Goal: Transaction & Acquisition: Purchase product/service

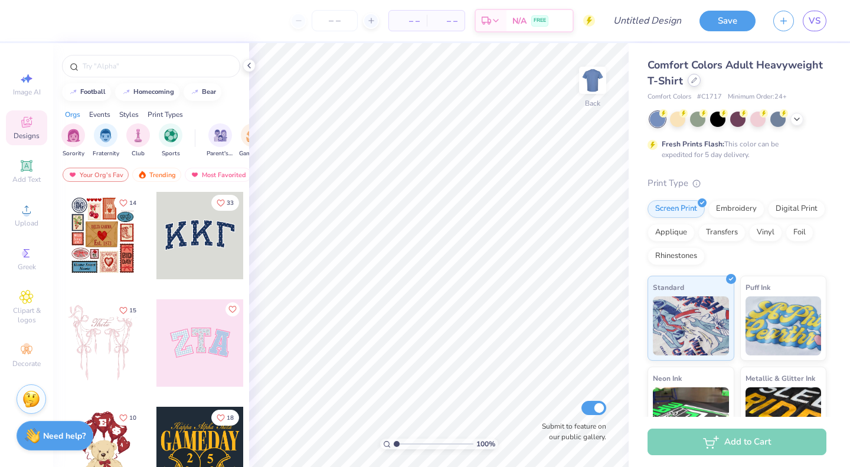
click at [701, 83] on div at bounding box center [694, 80] width 13 height 13
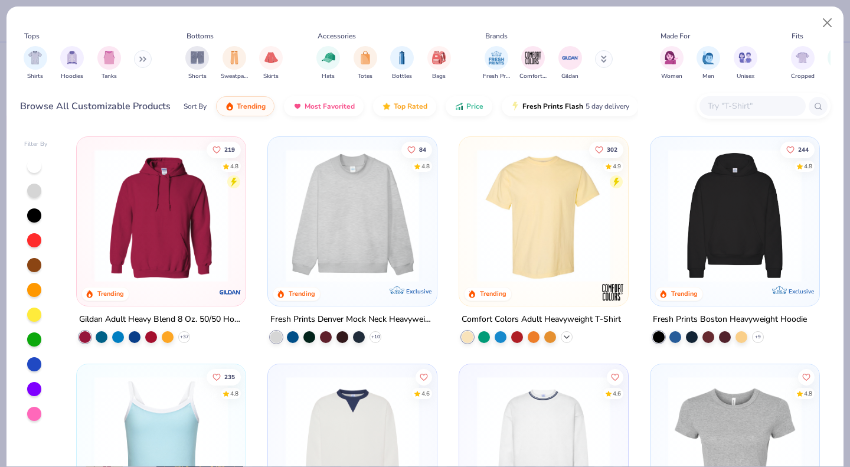
click at [561, 331] on div "+ 60" at bounding box center [567, 337] width 12 height 12
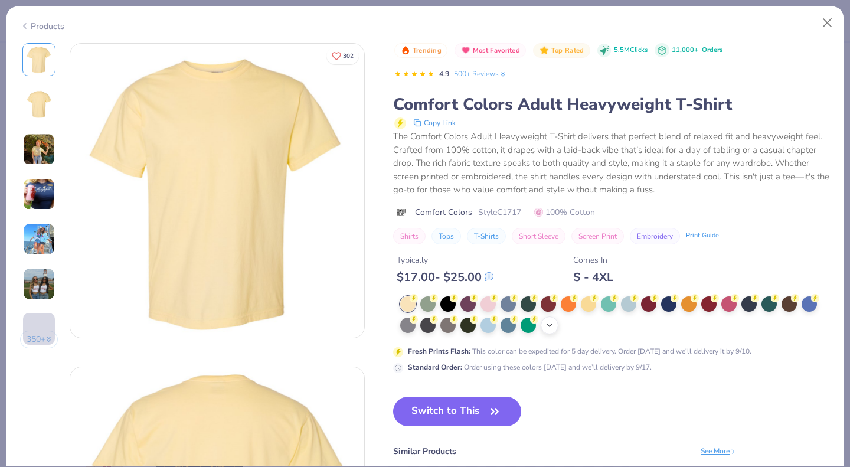
click at [550, 328] on icon at bounding box center [549, 325] width 9 height 9
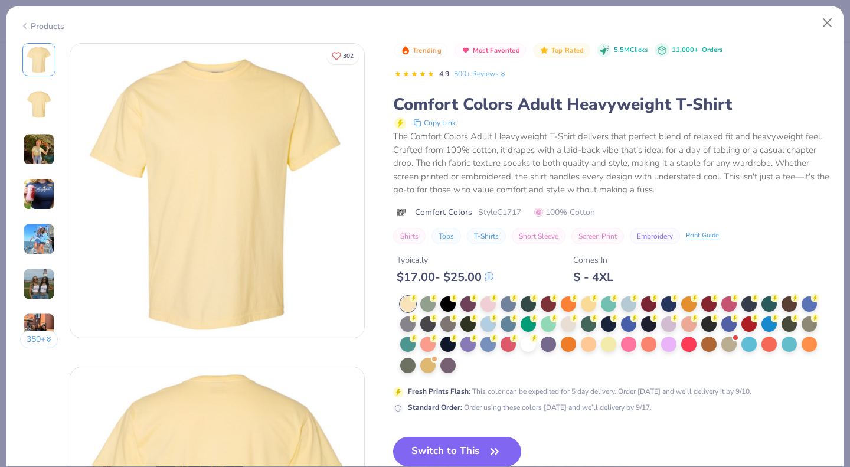
click at [492, 276] on icon at bounding box center [489, 277] width 8 height 8
click at [531, 322] on div at bounding box center [528, 322] width 15 height 15
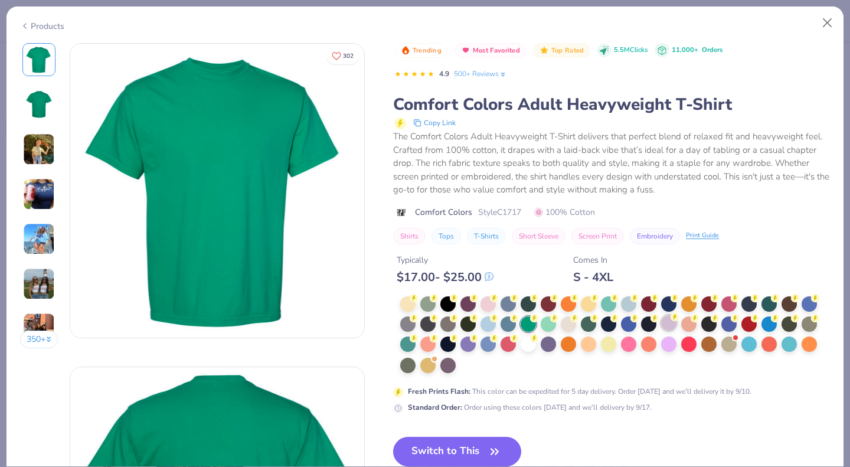
click at [674, 322] on div at bounding box center [668, 322] width 15 height 15
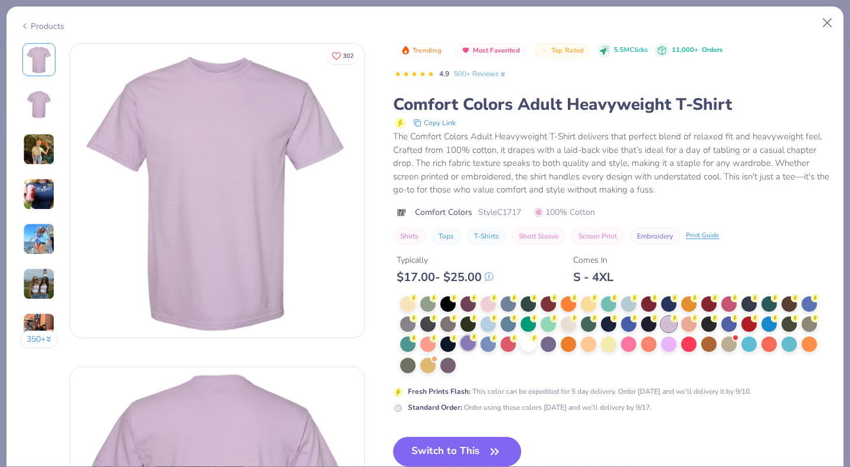
click at [472, 345] on div at bounding box center [468, 342] width 15 height 15
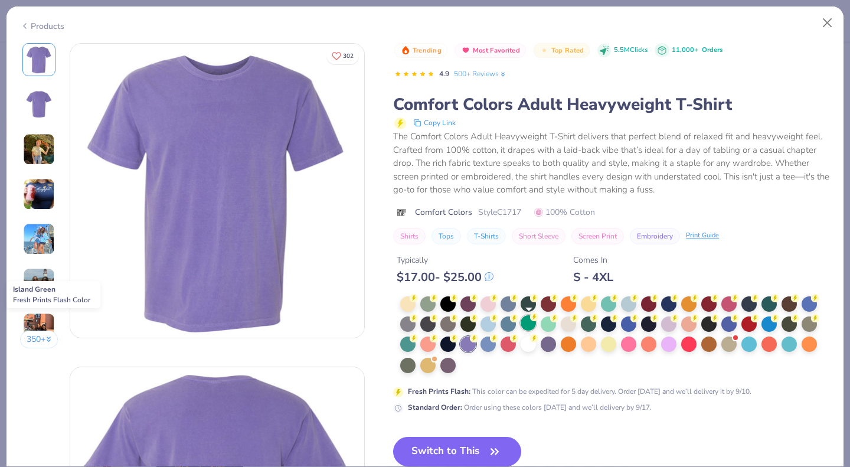
click at [526, 324] on div at bounding box center [528, 322] width 15 height 15
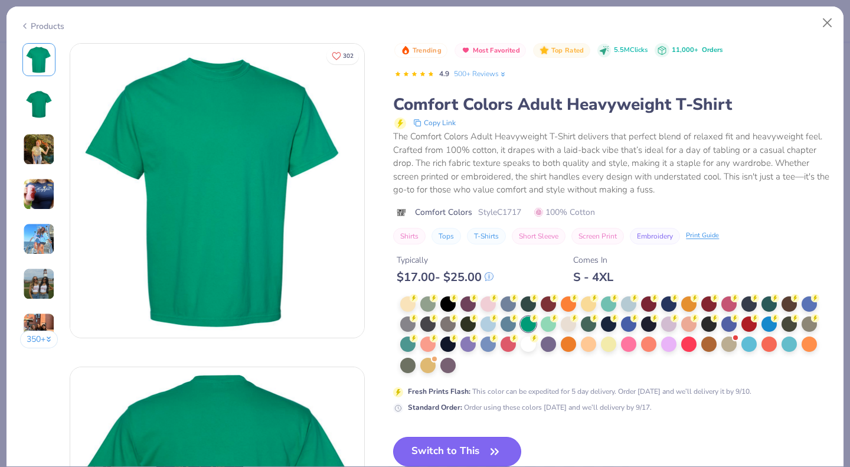
click at [440, 442] on button "Switch to This" at bounding box center [457, 452] width 128 height 30
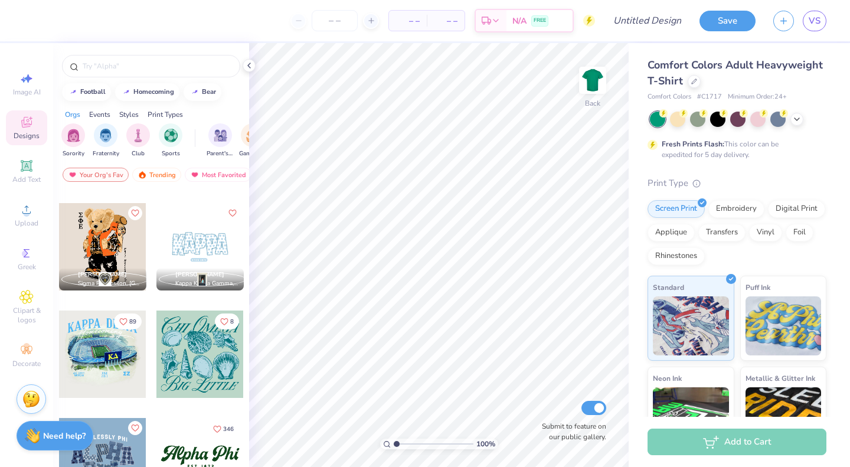
scroll to position [848, 0]
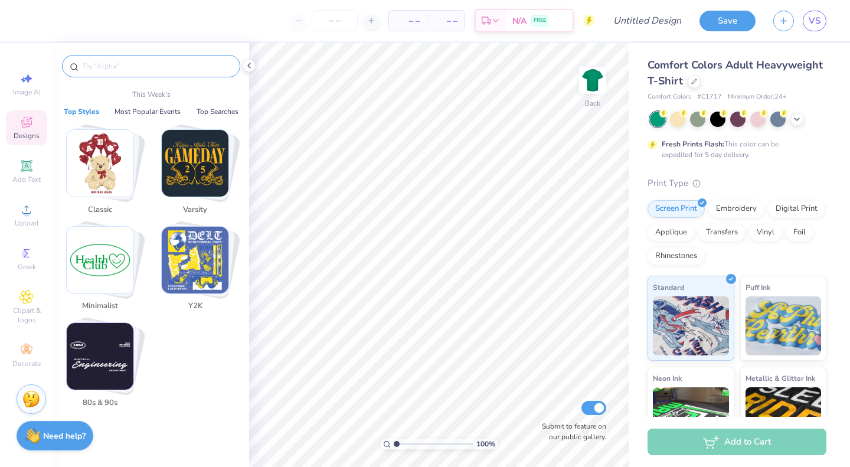
click at [92, 60] on input "text" at bounding box center [156, 66] width 151 height 12
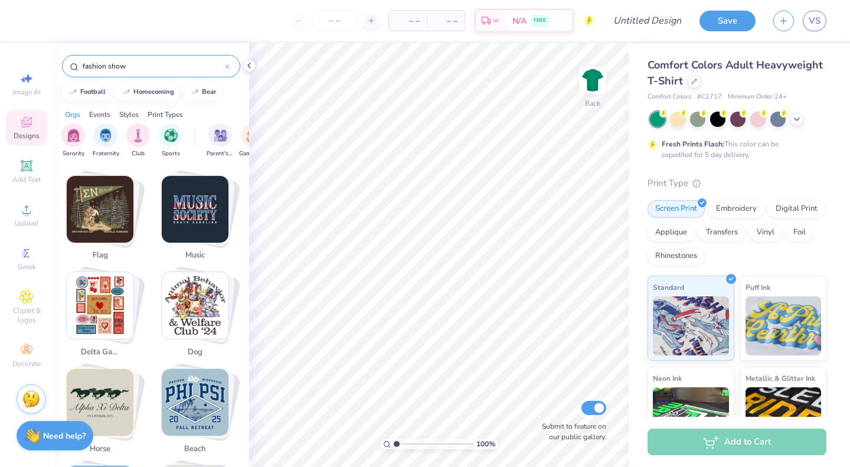
scroll to position [584, 0]
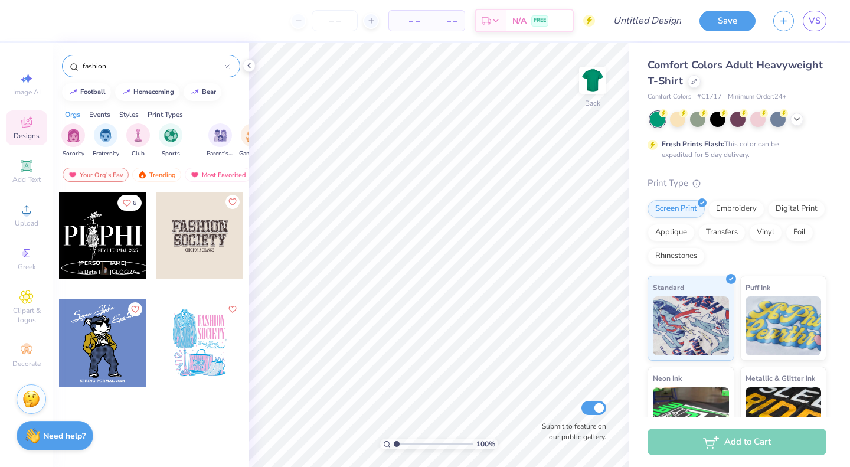
type input "fashion"
click at [172, 360] on div at bounding box center [199, 342] width 87 height 87
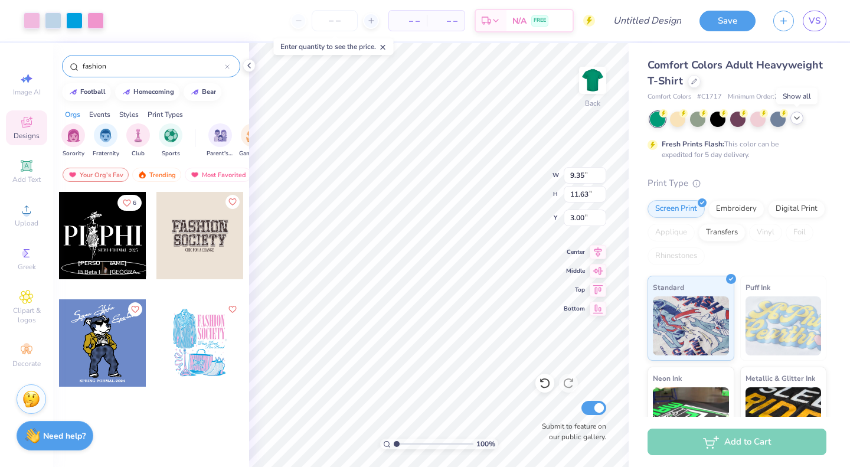
click at [792, 118] on div at bounding box center [797, 118] width 13 height 13
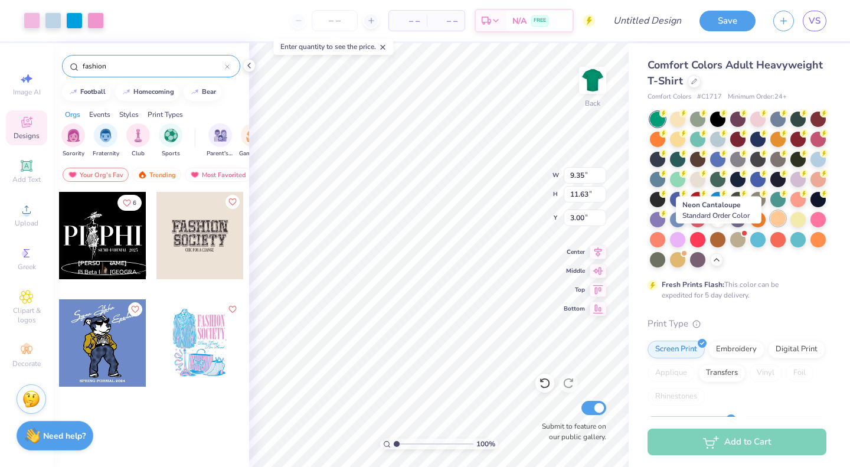
click at [770, 226] on div at bounding box center [777, 218] width 15 height 15
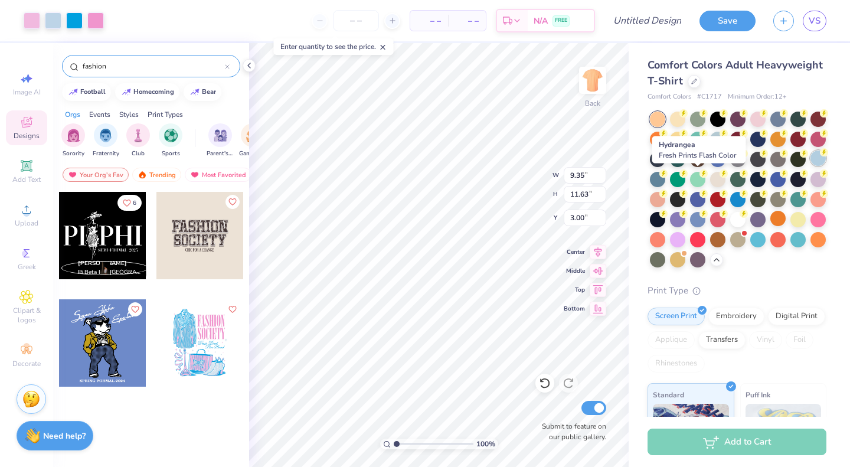
click at [811, 166] on div at bounding box center [818, 158] width 15 height 15
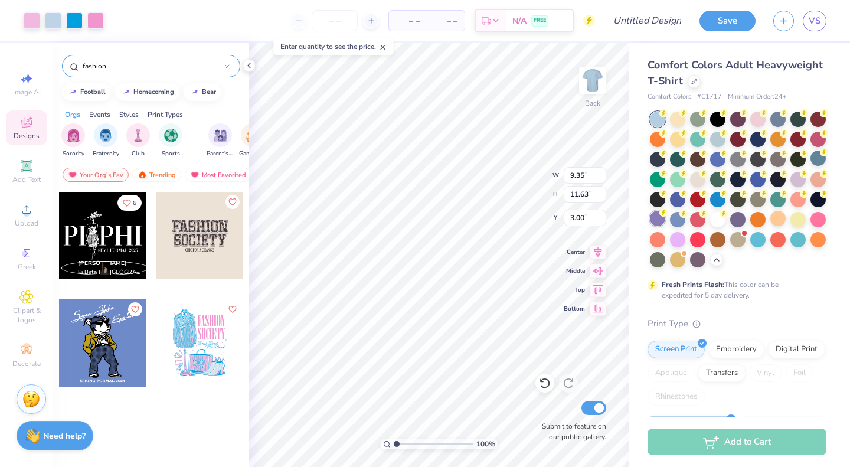
click at [665, 222] on div at bounding box center [657, 218] width 15 height 15
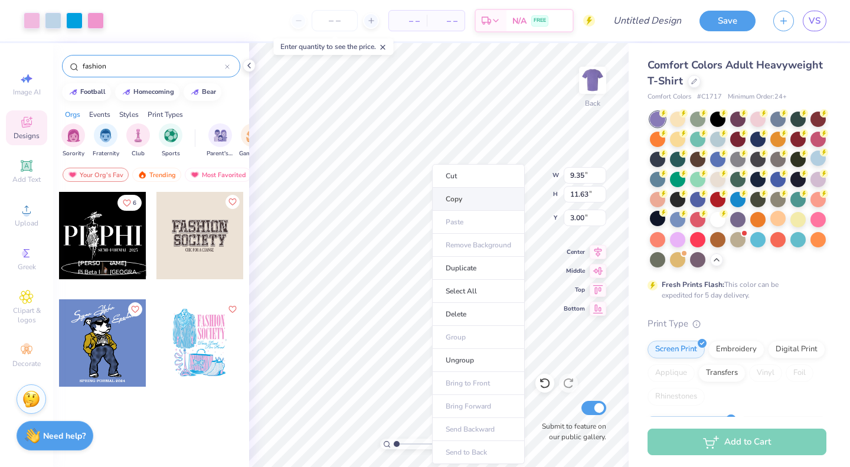
click at [455, 203] on li "Copy" at bounding box center [478, 199] width 93 height 23
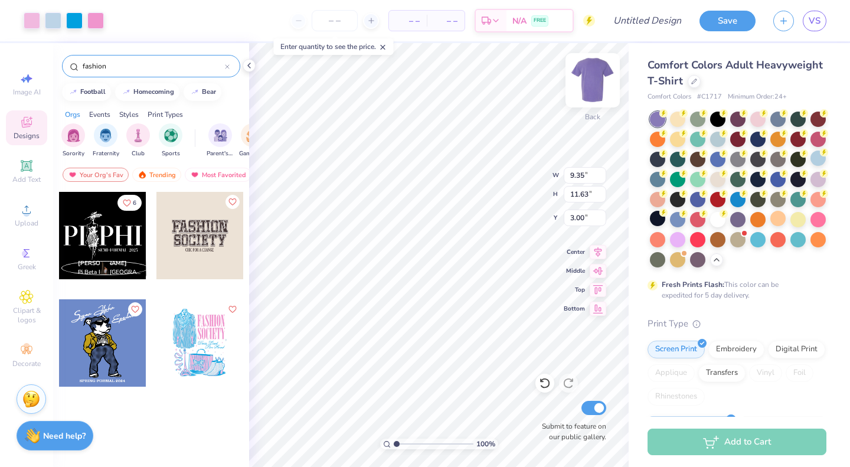
click at [590, 90] on img at bounding box center [592, 80] width 47 height 47
type input "2.36"
click at [592, 80] on img at bounding box center [592, 80] width 47 height 47
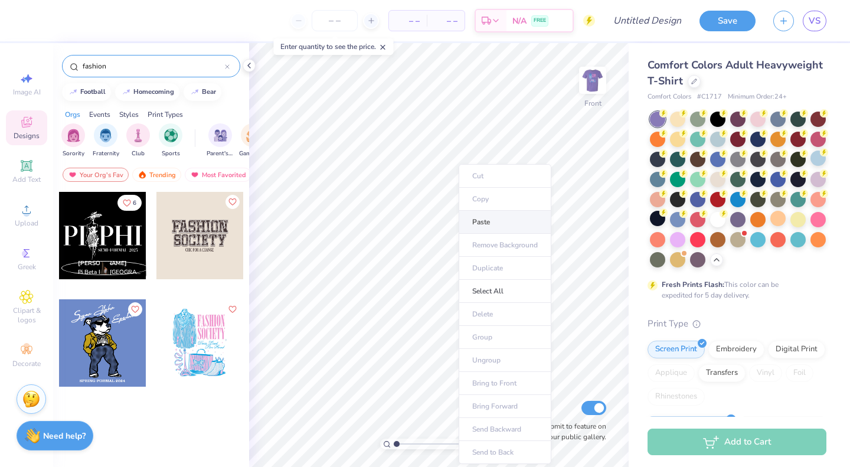
click at [475, 221] on li "Paste" at bounding box center [505, 222] width 93 height 23
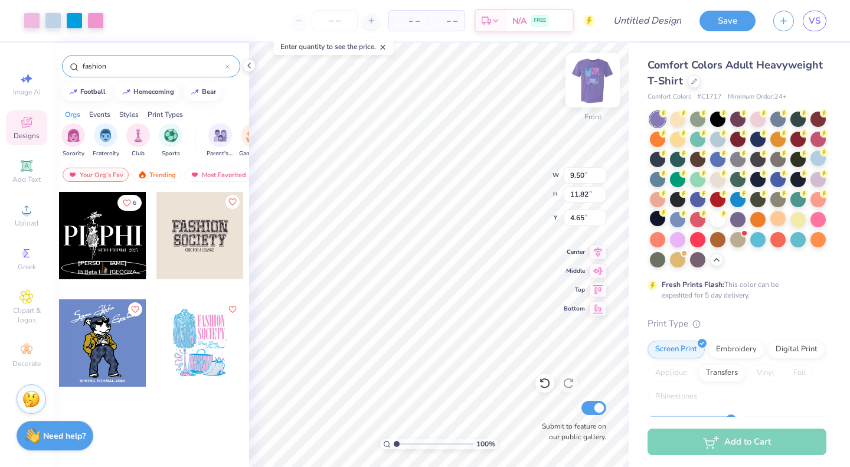
click at [586, 82] on img at bounding box center [592, 80] width 47 height 47
click at [596, 81] on img at bounding box center [592, 80] width 47 height 47
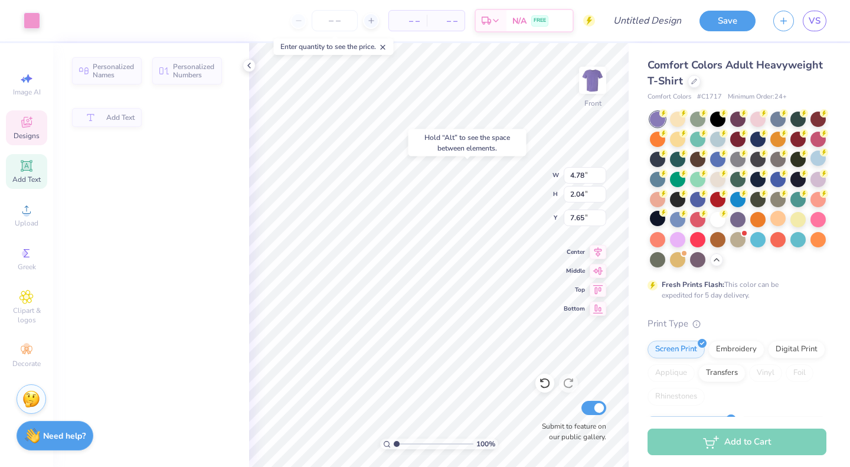
type input "4.78"
type input "2.04"
type input "7.65"
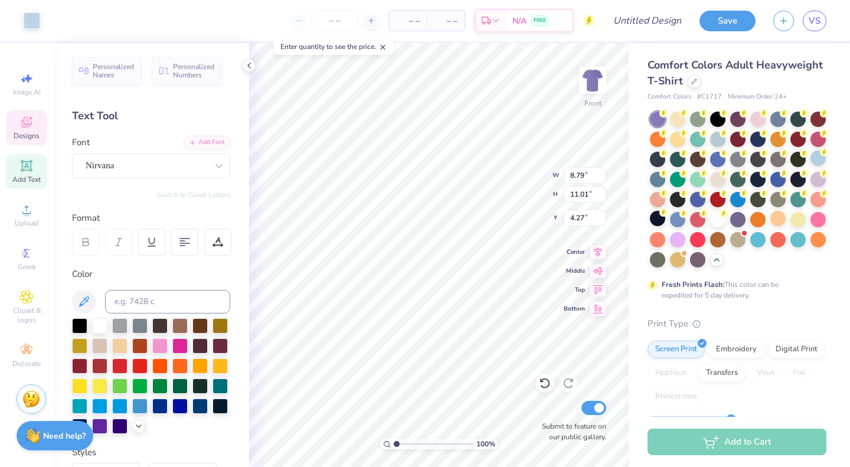
type input "4.27"
type input "4.69"
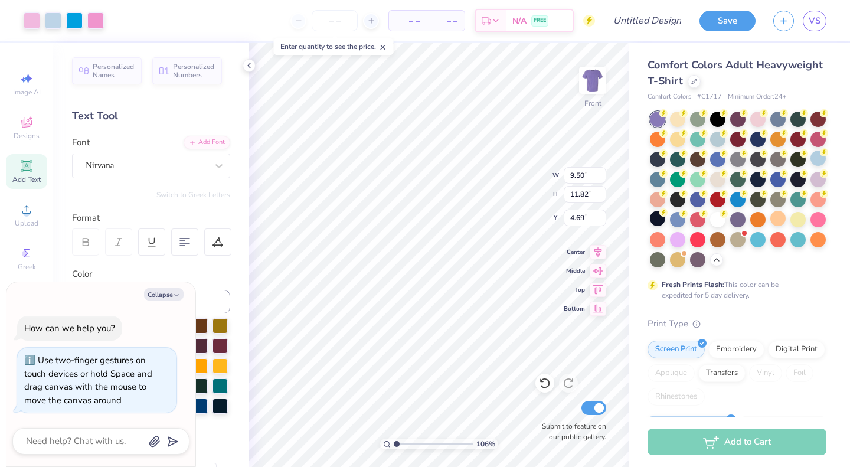
type input "1.06702347639055"
type textarea "x"
type input "1.07177226938815"
type textarea "x"
type input "1.19873943410784"
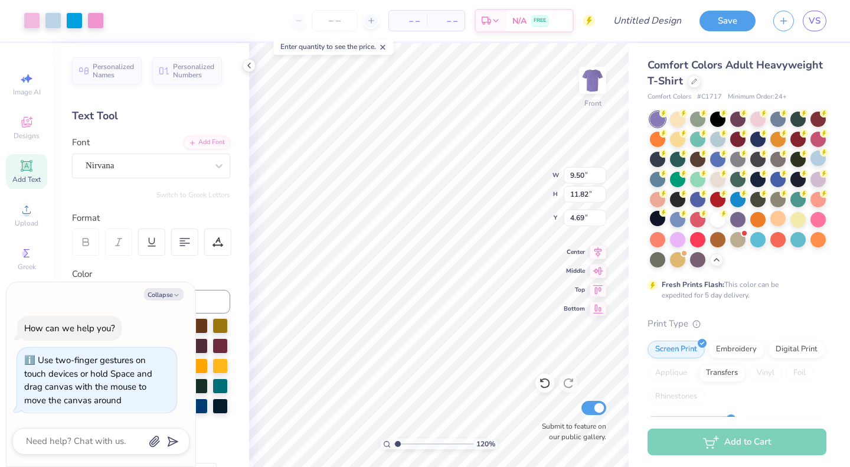
type textarea "x"
type input "1.19873943410784"
type textarea "x"
type input "1.19873943410784"
type textarea "x"
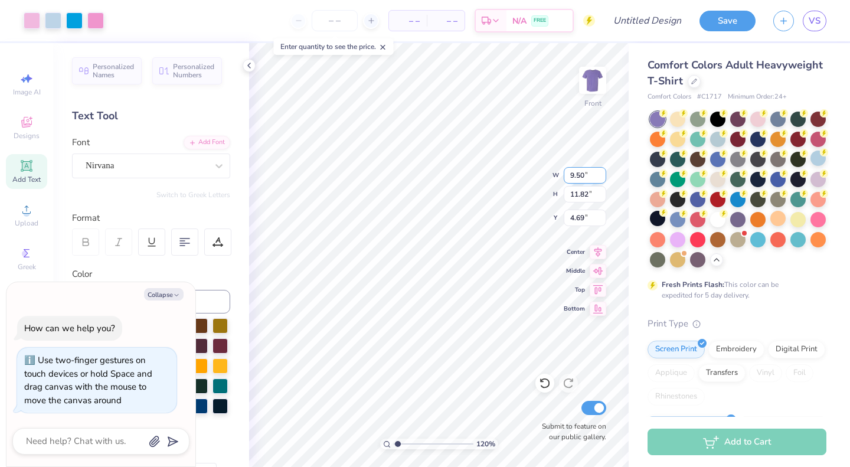
type input "1.19873943410784"
type textarea "x"
type input "1.19873943410784"
type textarea "x"
type input "1.19873943410784"
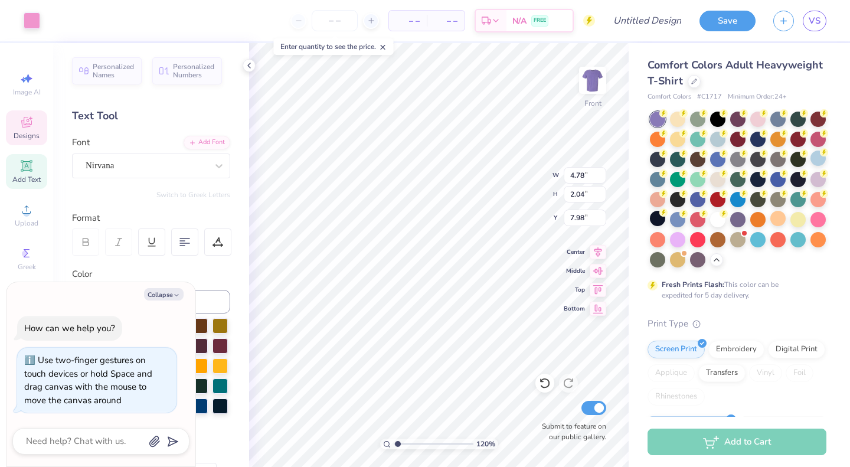
type textarea "x"
type input "1.19873943410784"
type textarea "x"
type input "1.19873943410784"
type textarea "x"
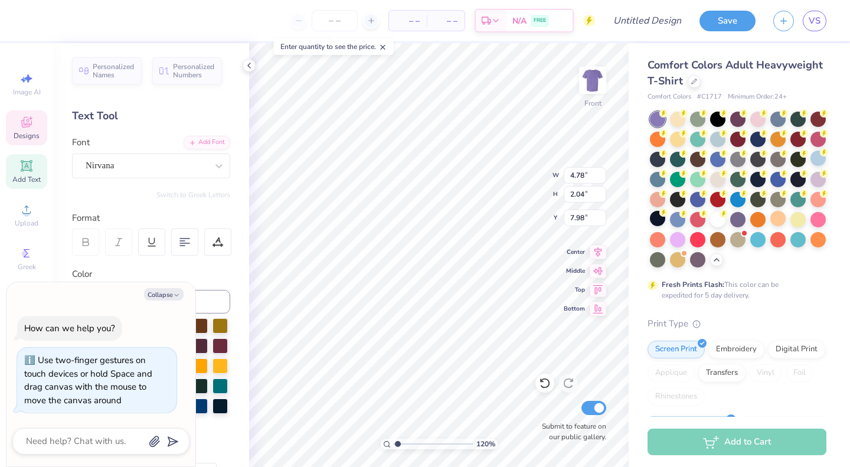
type input "1.19873943410784"
type textarea "x"
type input "1.19873943410784"
type textarea "x"
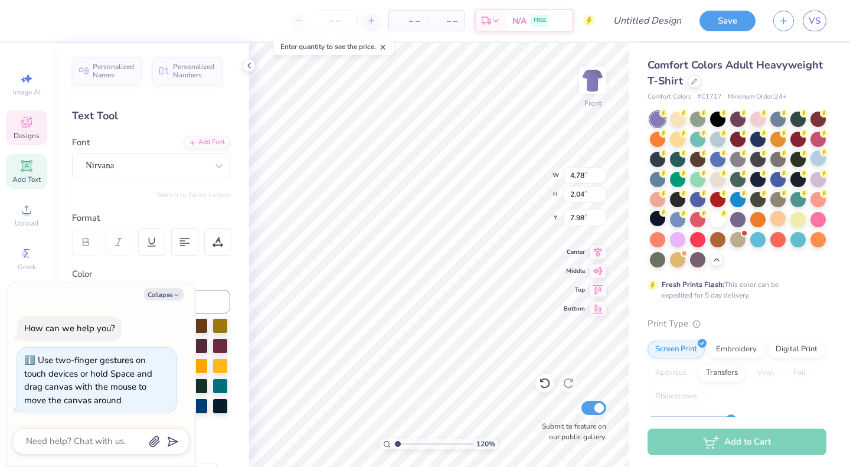
type input "1.19873943410784"
type textarea "x"
type input "1.19873943410784"
type textarea "x"
type textarea "S"
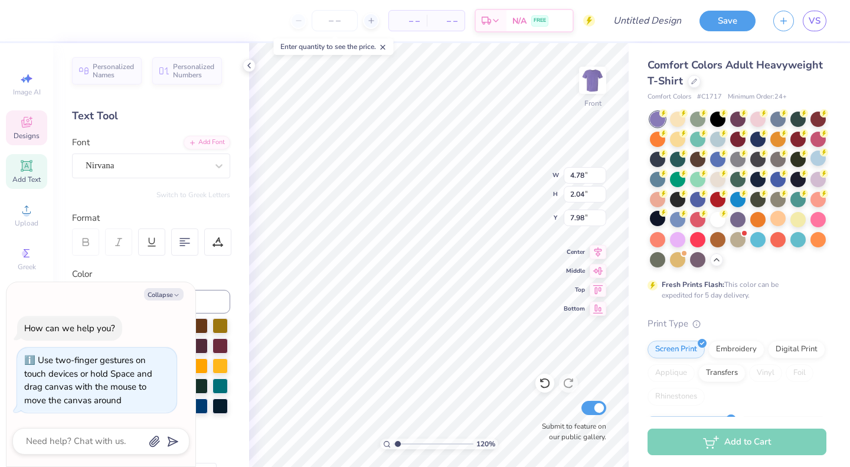
scroll to position [9, 1]
type input "1.19873943410784"
type textarea "x"
type input "1.19873943410784"
type textarea "x"
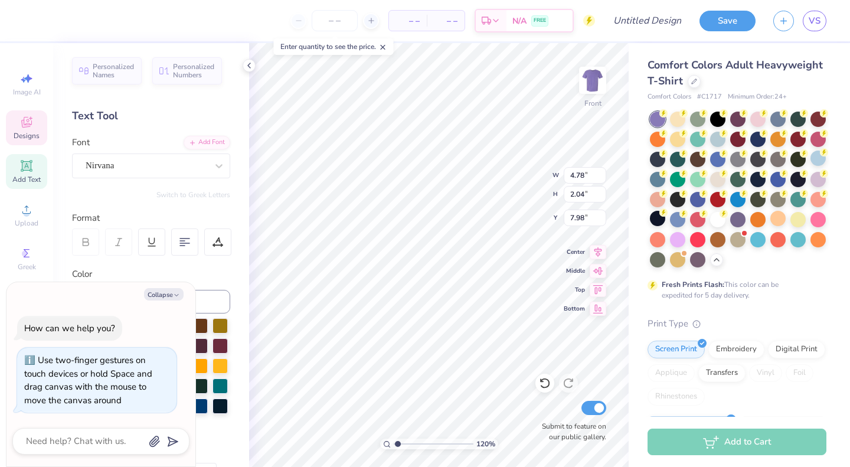
type input "1.19873943410784"
type textarea "x"
type textarea "SOCIETY"
type input "1.19873943410784"
type textarea "x"
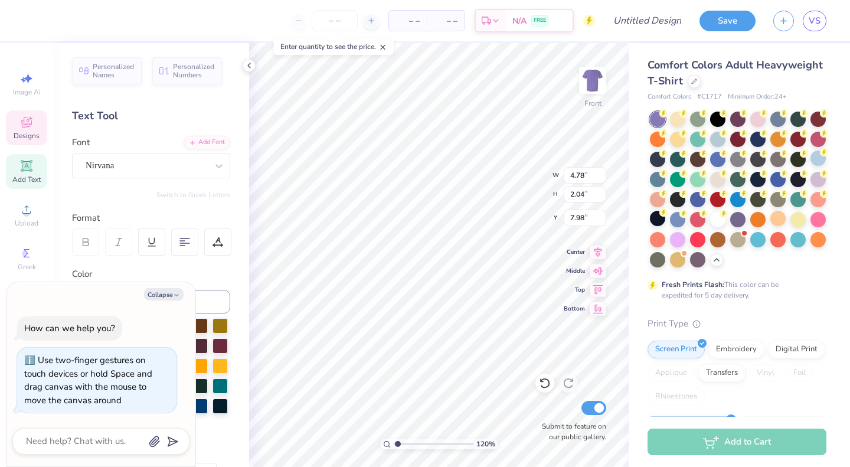
type input "1.19873943410784"
type textarea "x"
type input "1.19873943410784"
type textarea "x"
type input "1.19873943410784"
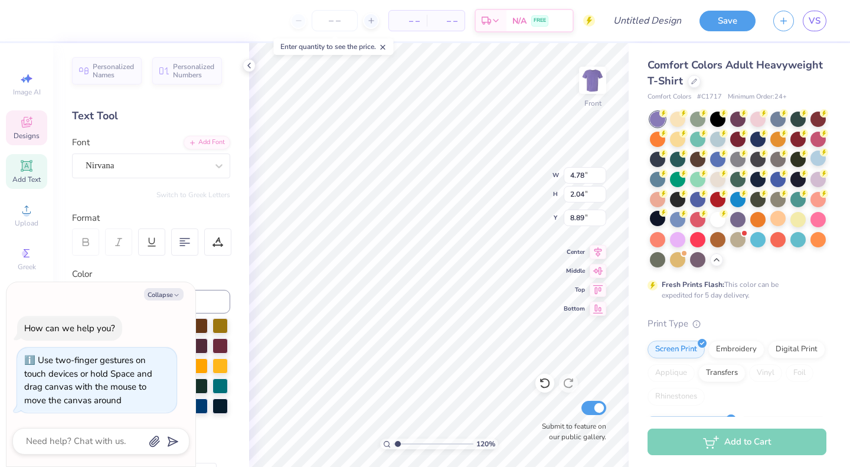
type textarea "x"
type input "8.89"
type input "1.19873943410784"
type textarea "x"
type input "7.72"
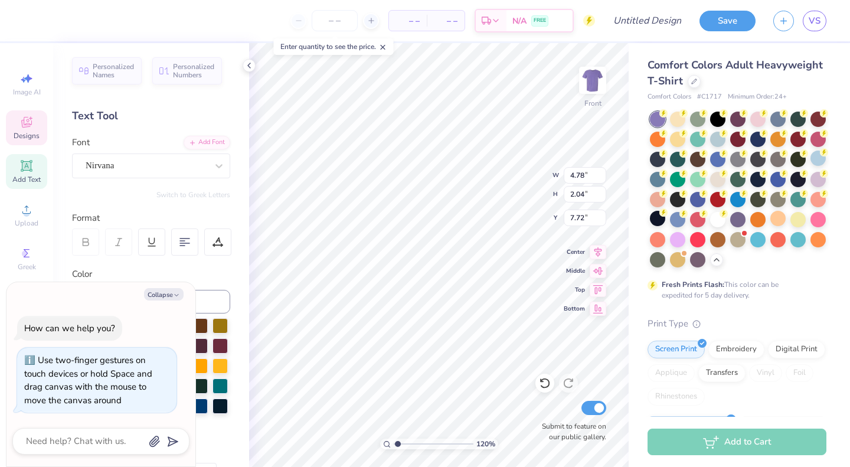
type input "1.19873943410784"
type textarea "x"
type input "1.19873943410784"
type textarea "x"
type textarea "Sho"
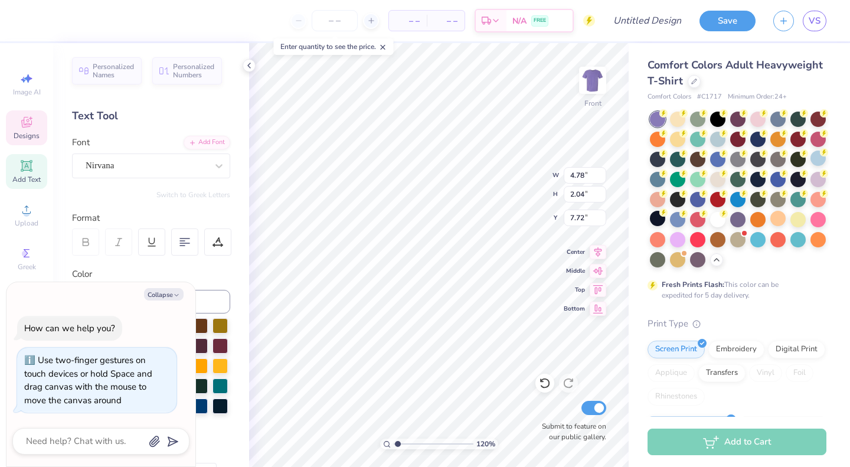
type input "1.19873943410784"
type textarea "x"
type input "1.19873943410784"
type textarea "x"
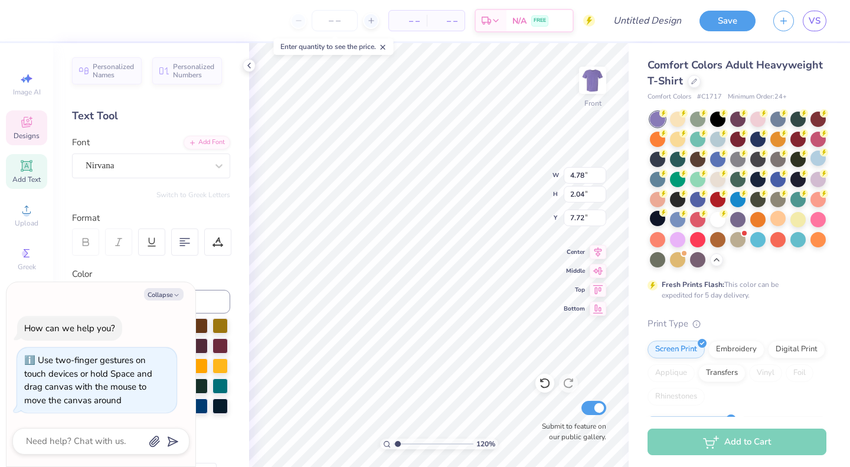
type textarea "Sho"
type input "1.19873943410784"
type textarea "x"
type input "1.19873943410784"
type textarea "x"
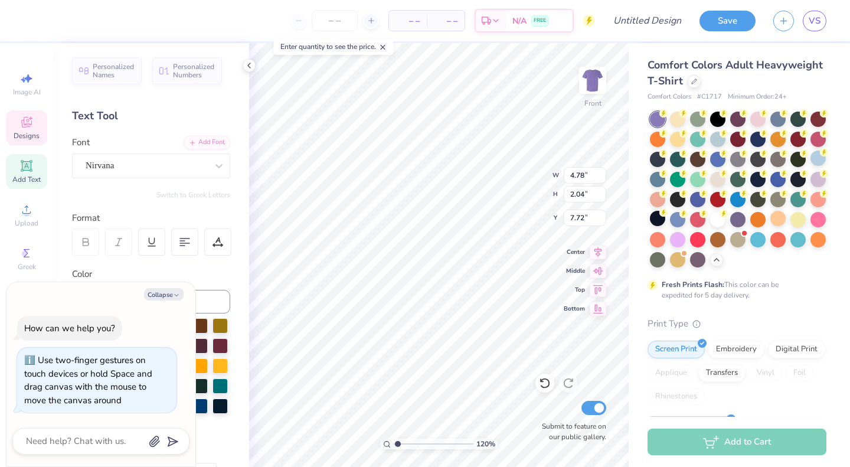
type textarea "Sh"
type input "1.19873943410784"
type textarea "x"
type textarea "S"
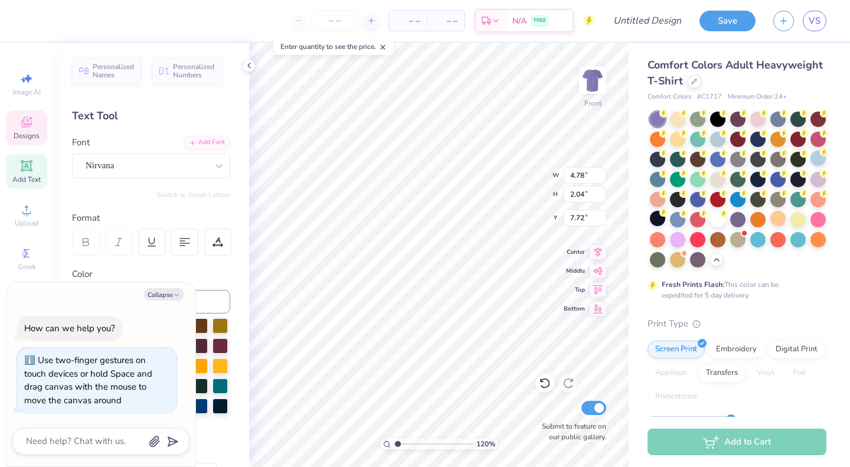
type input "1.19873943410784"
type textarea "x"
type input "1.19873943410784"
type textarea "x"
type input "1.19873943410784"
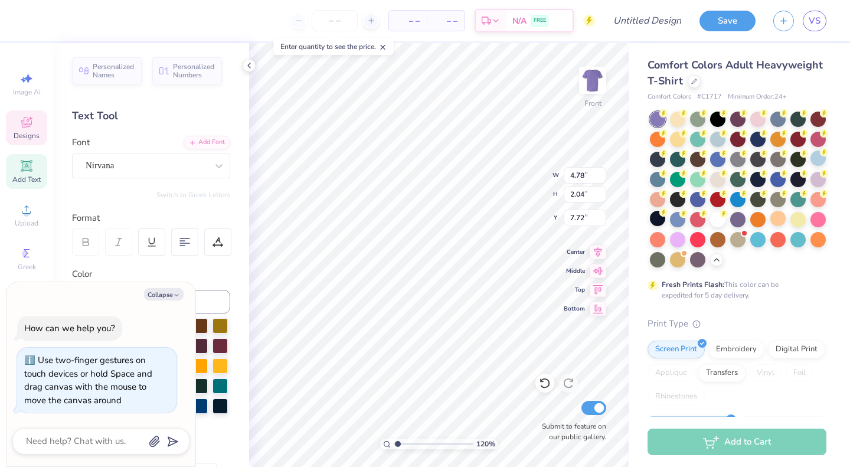
type textarea "x"
type textarea "S"
type input "1.19873943410784"
type textarea "x"
type textarea "SHO"
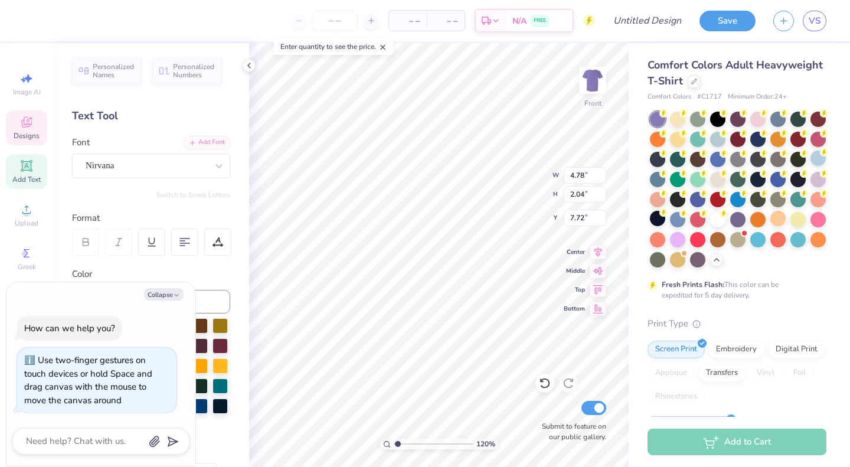
type input "1.19873943410784"
type textarea "x"
type input "1.19873943410784"
type textarea "x"
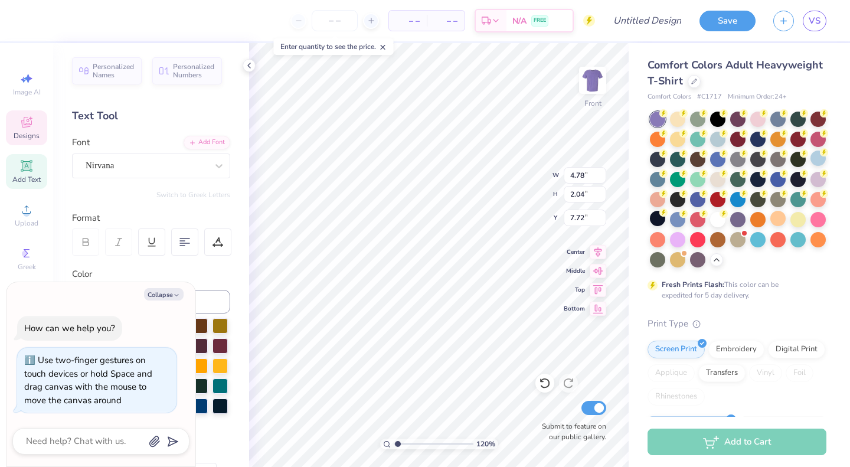
type textarea "SHOW"
type input "1.19873943410784"
type textarea "x"
type input "1.19873943410784"
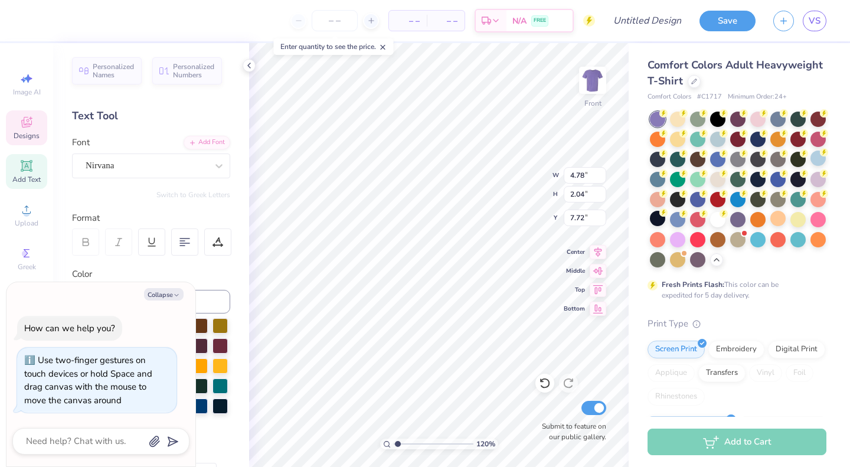
type textarea "x"
type input "9.24"
type input "11.82"
type input "4.65"
type input "1.19873943410784"
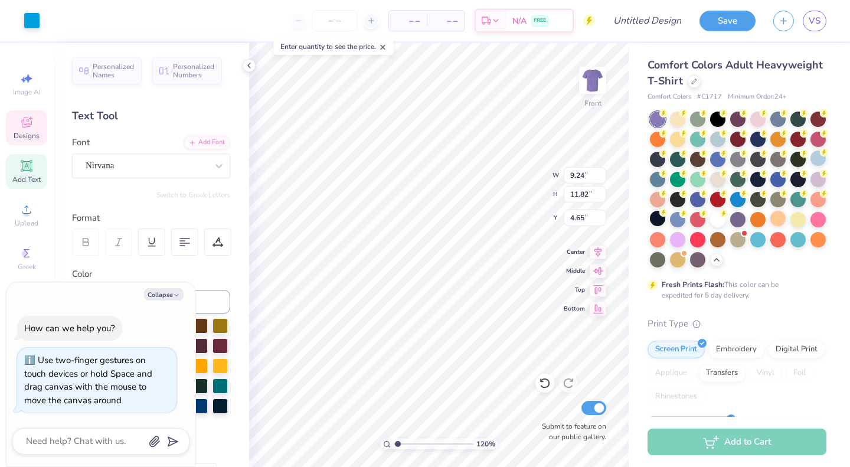
type textarea "x"
type input "3.59"
type input "0.65"
type input "10.24"
type input "1.19873943410784"
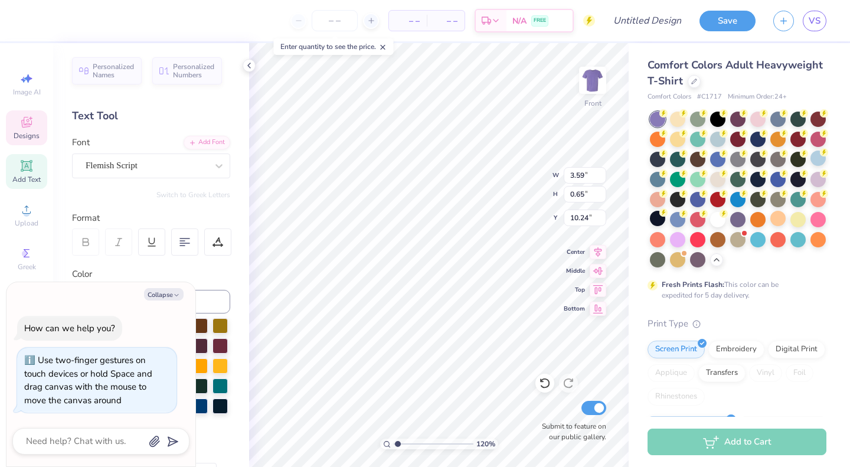
type textarea "x"
type input "1.19873943410784"
type textarea "x"
type input "1.19873943410784"
type textarea "x"
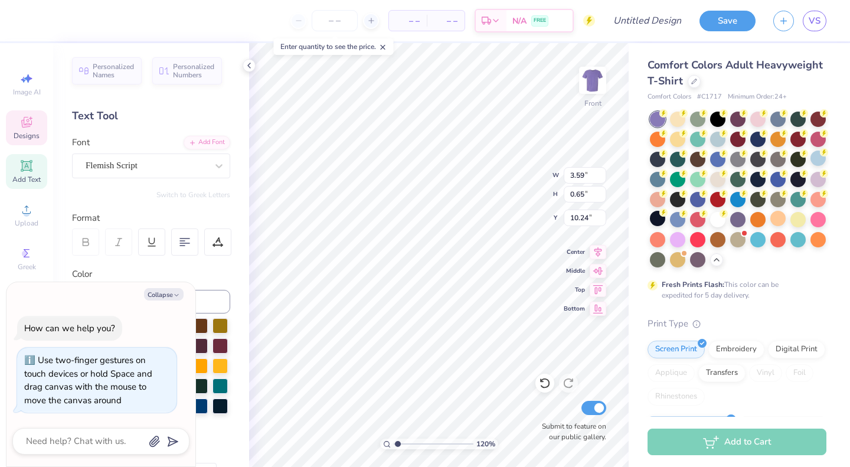
scroll to position [9, 3]
type input "1.19873943410784"
type textarea "x"
type input "1.19873943410784"
type textarea "x"
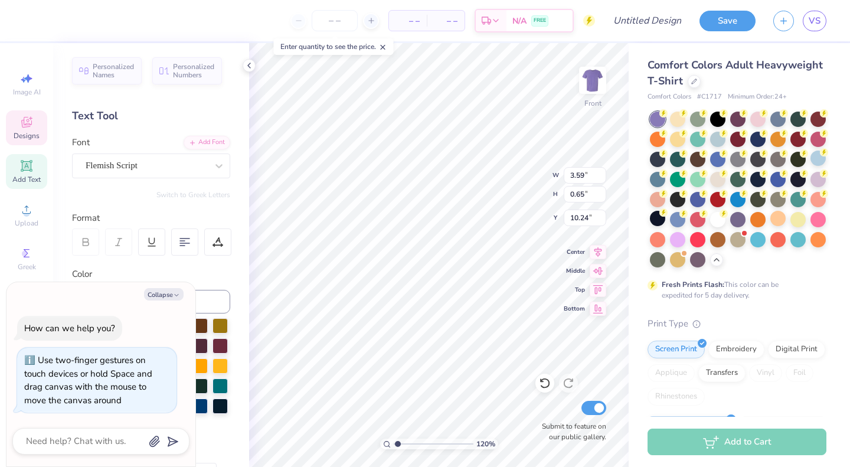
type input "1.19873943410784"
type textarea "x"
type input "1.19873943410784"
type textarea "x"
type textarea "Dress F."
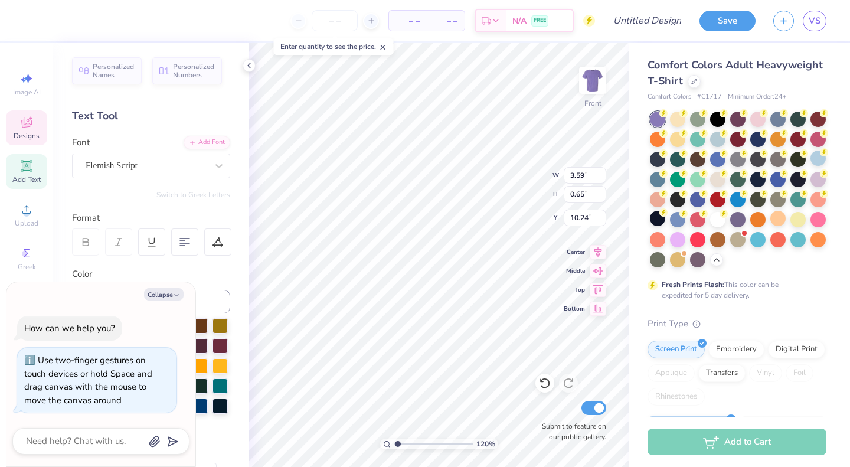
type input "1.19873943410784"
type textarea "x"
type textarea "Dress Fo."
type input "1.19873943410784"
type textarea "x"
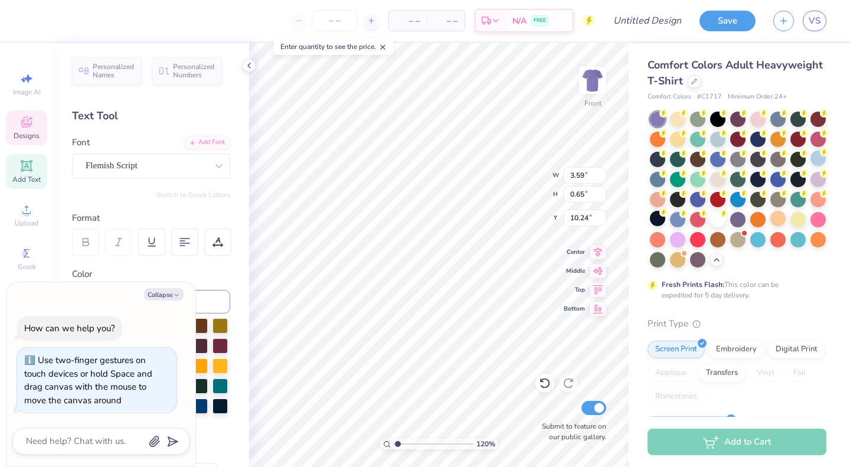
type textarea "Dress For."
type input "1.19873943410784"
type textarea "x"
type input "3.46"
type input "10.93"
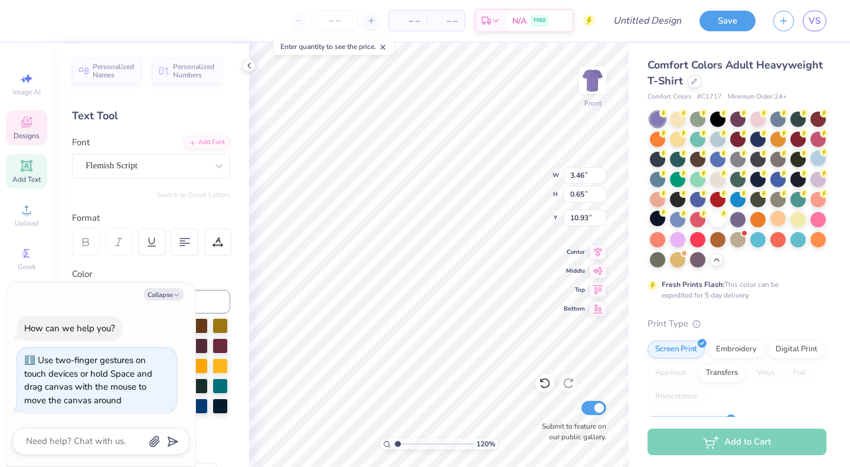
scroll to position [9, 1]
type input "1.19873943410784"
type textarea "x"
type textarea "Proud"
type input "1.19873943410784"
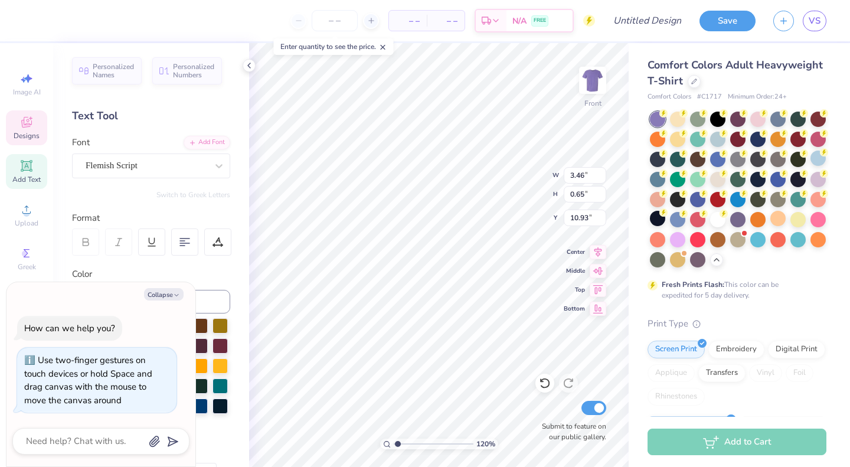
type textarea "x"
type input "1.19873943410784"
type textarea "x"
type textarea "Pro"
type input "1.19873943410784"
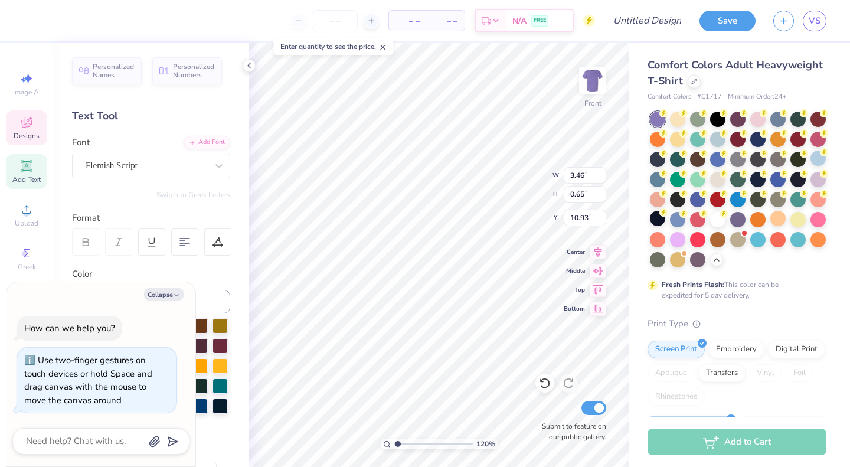
type textarea "x"
type textarea "Pr"
type input "1.19873943410784"
type textarea "x"
type input "1.19873943410784"
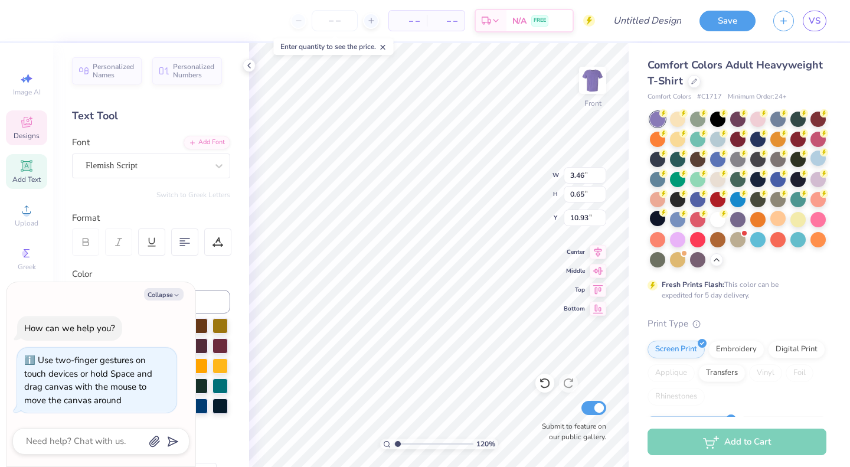
type textarea "x"
type textarea "P"
type input "1.19873943410784"
type textarea "x"
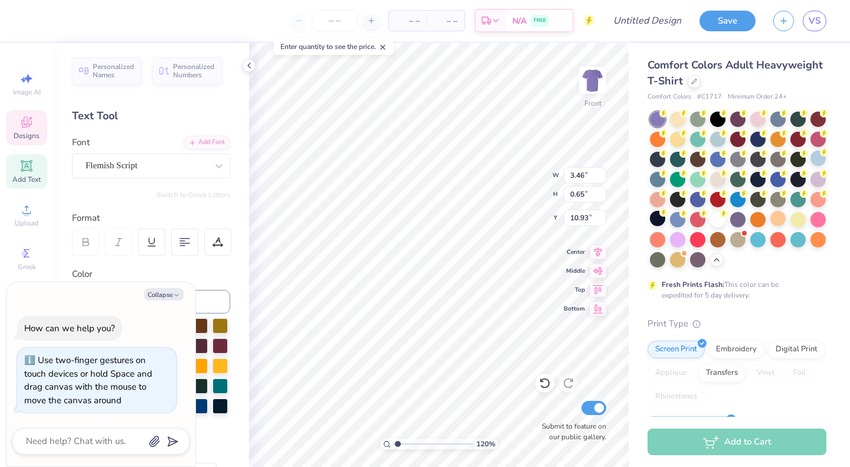
type input "1.19873943410784"
type textarea "x"
type input "1.19873943410784"
type textarea "x"
type textarea "SU"
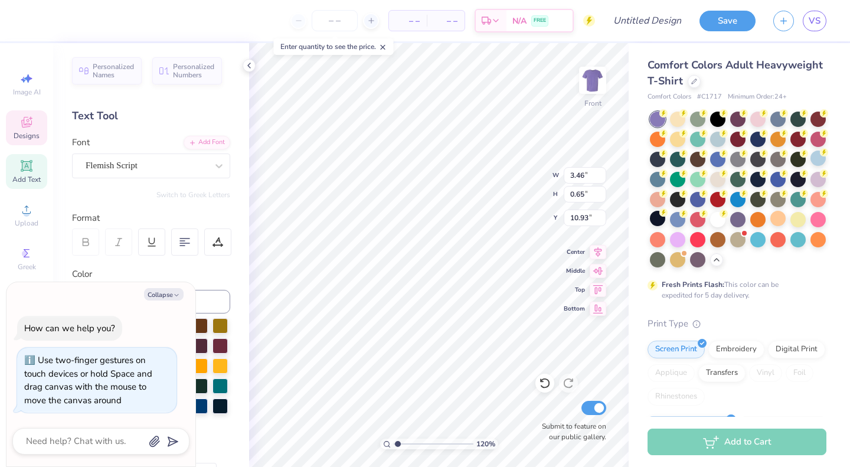
type input "1.19873943410784"
type textarea "x"
type textarea "SUc"
type input "1.19873943410784"
type textarea "x"
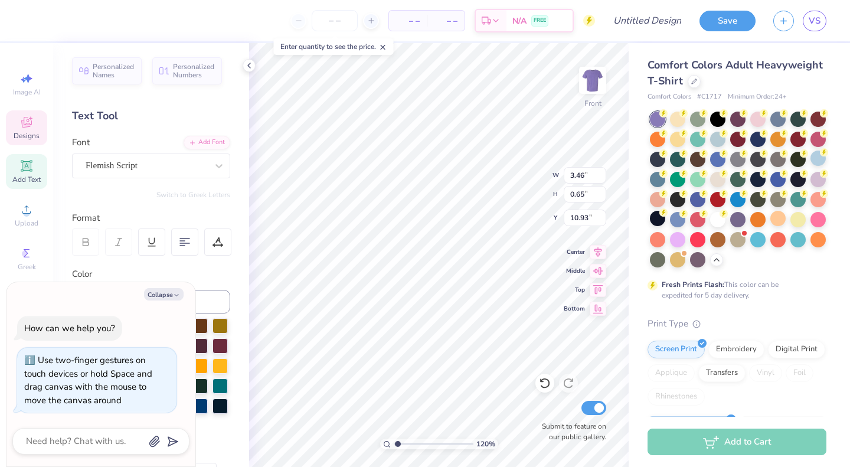
type input "1.19873943410784"
type textarea "x"
type textarea "Success"
type input "1.19873943410784"
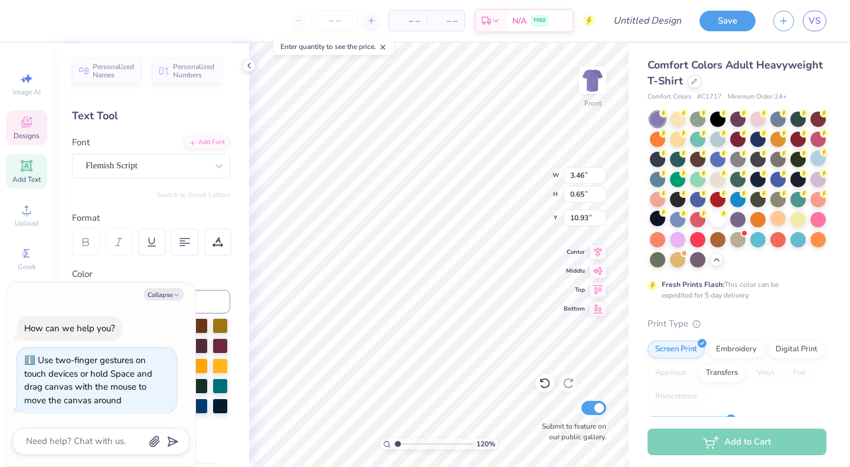
type textarea "x"
type input "2.92"
type input "10.24"
type input "1.19873943410784"
type textarea "x"
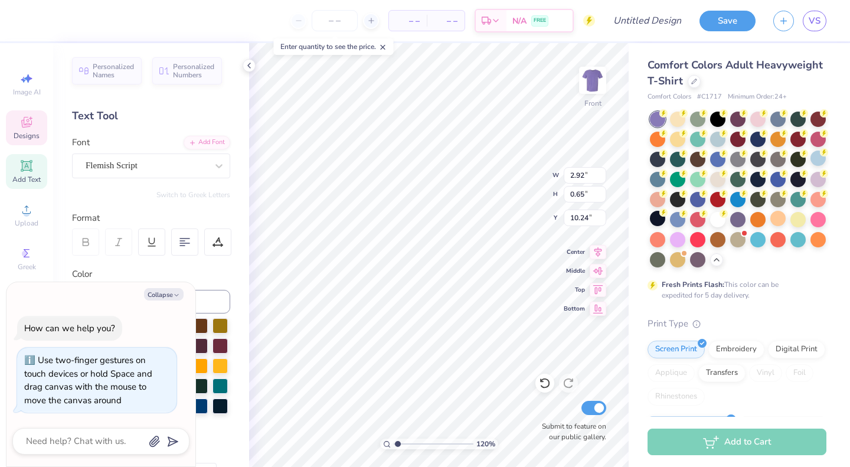
type textarea "Dress For"
type input "1.19873943410784"
type textarea "x"
type input "9.24"
type input "11.82"
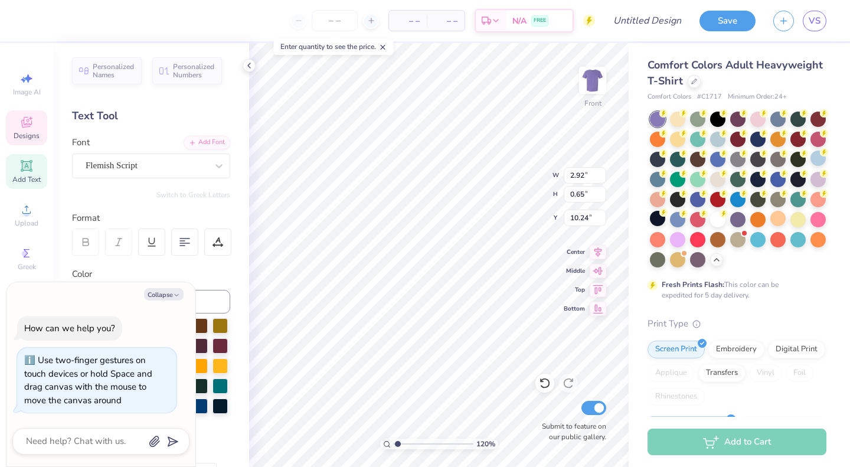
type input "4.65"
type input "1.19873943410784"
type textarea "x"
type input "1.19873943410784"
type textarea "x"
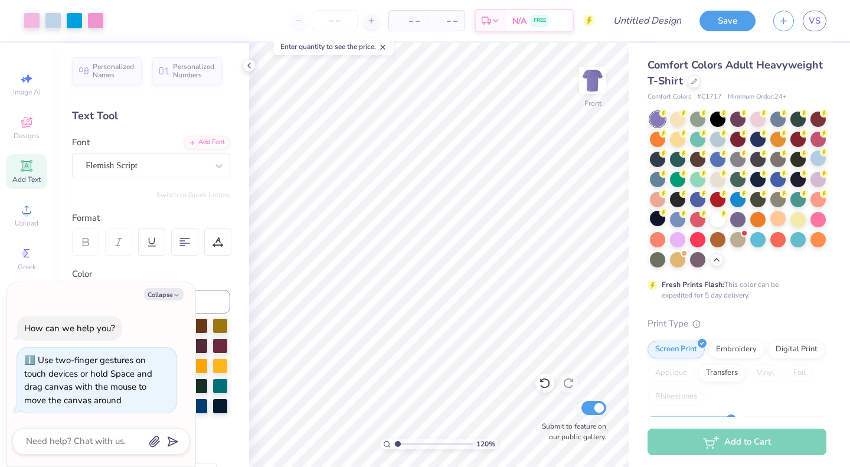
type input "1.19873943410784"
type textarea "x"
type input "1.19873943410784"
type textarea "x"
type input "1.19873943410784"
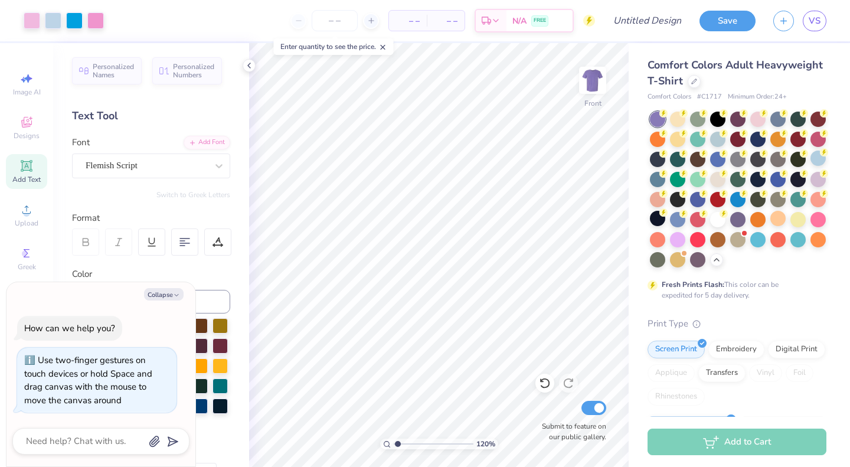
type textarea "x"
type input "1.19873943410784"
type textarea "x"
type input "10.23"
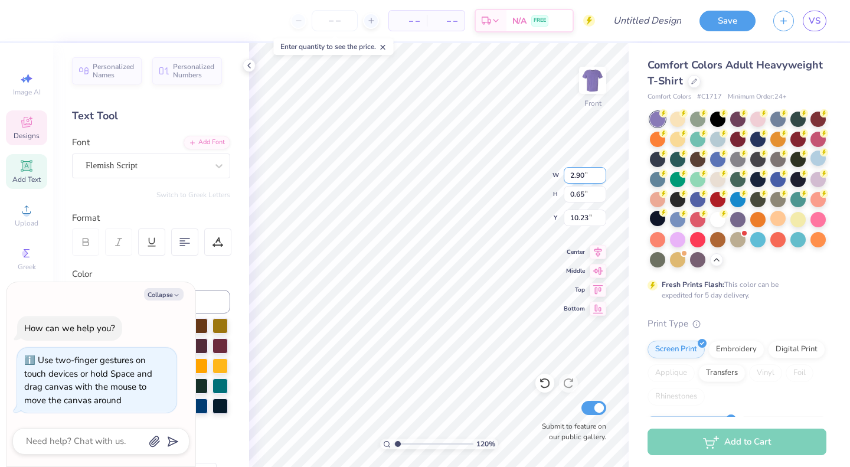
type input "1.19873943410784"
type textarea "x"
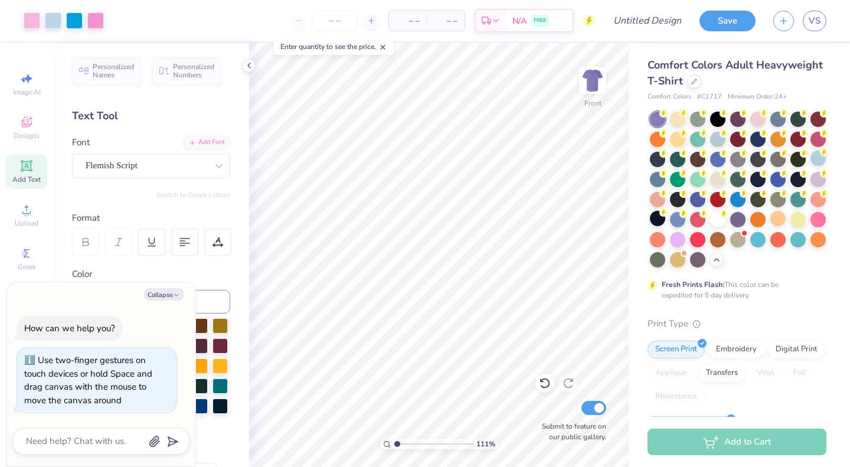
type input "1.10518005472916"
type textarea "x"
type input "1.10518005472916"
type textarea "x"
type input "1.10518005472916"
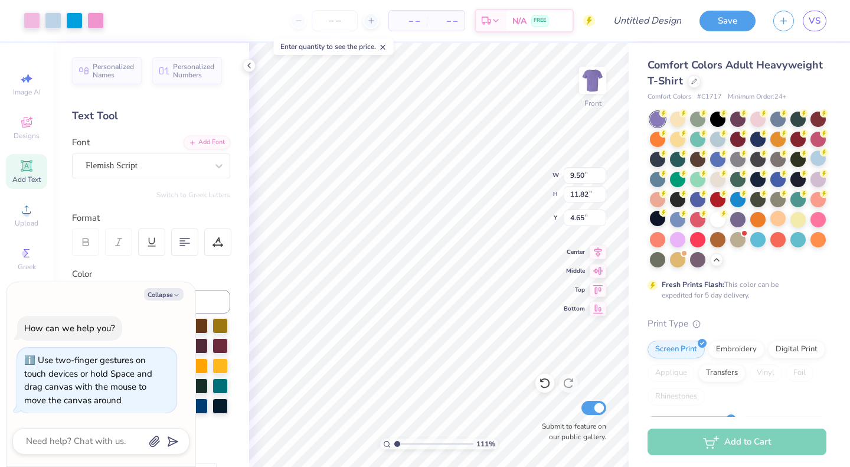
type textarea "x"
type input "4.05"
type input "1.10518005472916"
type textarea "x"
type input "1.10518005472916"
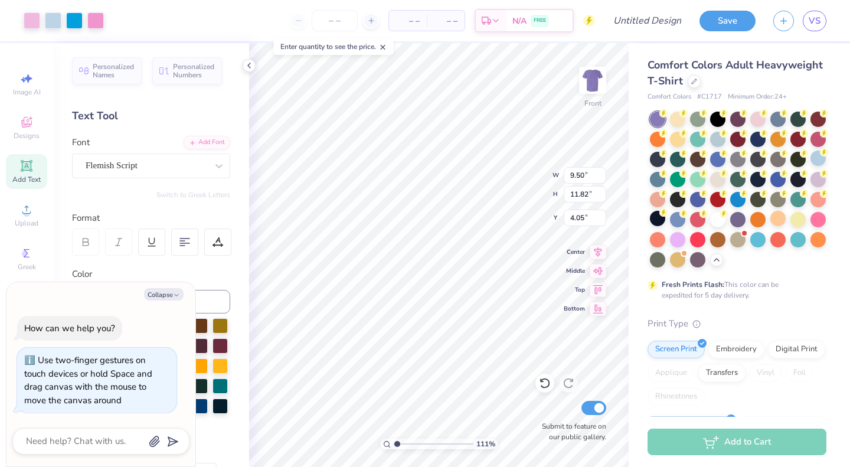
type textarea "x"
type input "10.03"
type input "12.47"
type input "1.10518005472916"
type textarea "x"
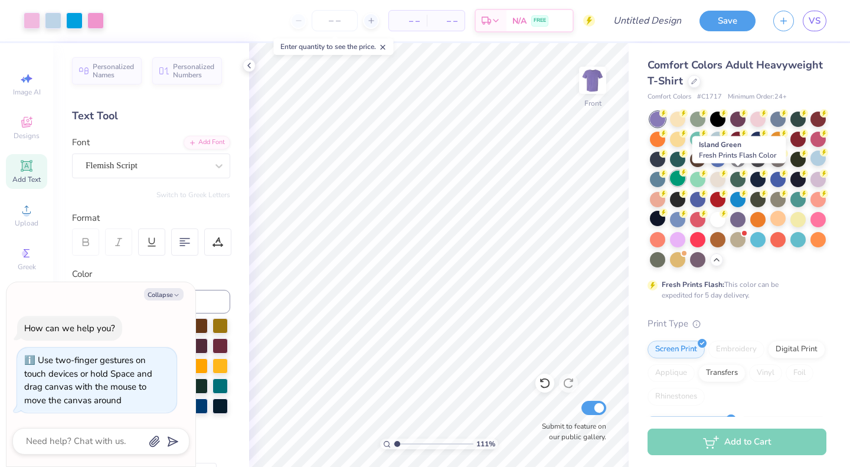
click at [685, 179] on div at bounding box center [677, 178] width 15 height 15
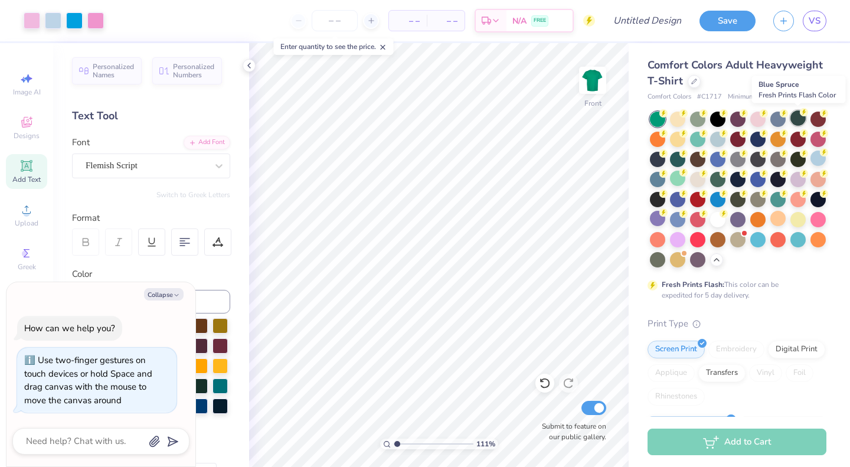
click at [796, 125] on div at bounding box center [798, 117] width 15 height 15
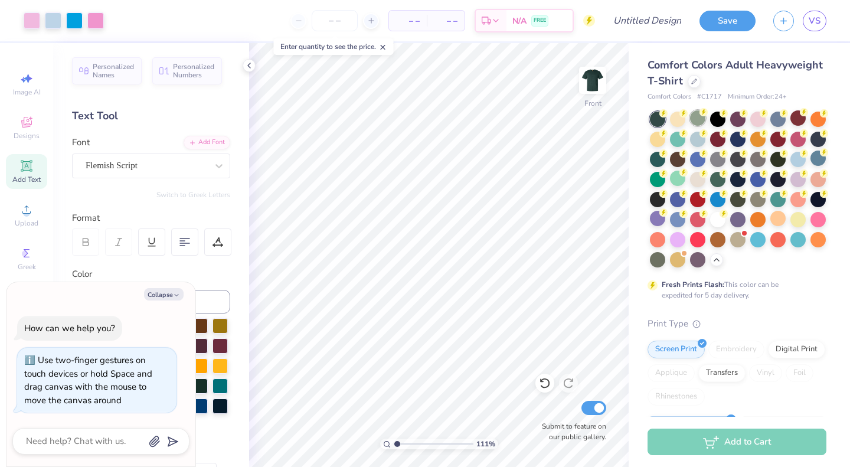
click at [702, 123] on div at bounding box center [697, 117] width 15 height 15
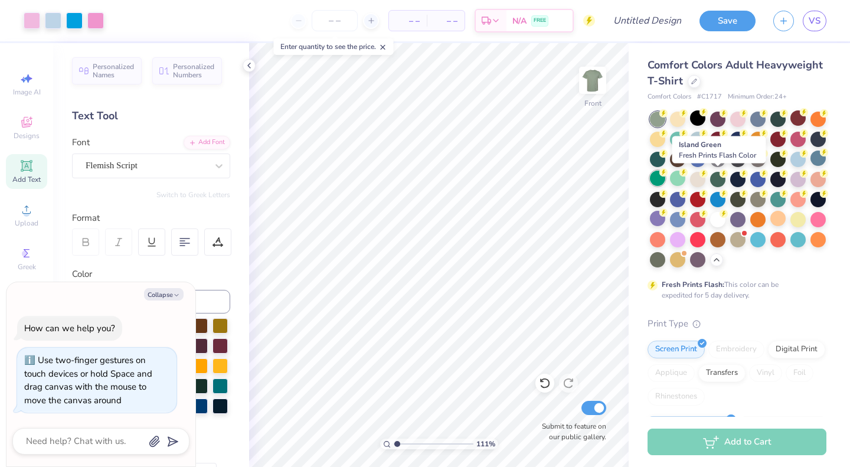
click at [665, 185] on div at bounding box center [657, 178] width 15 height 15
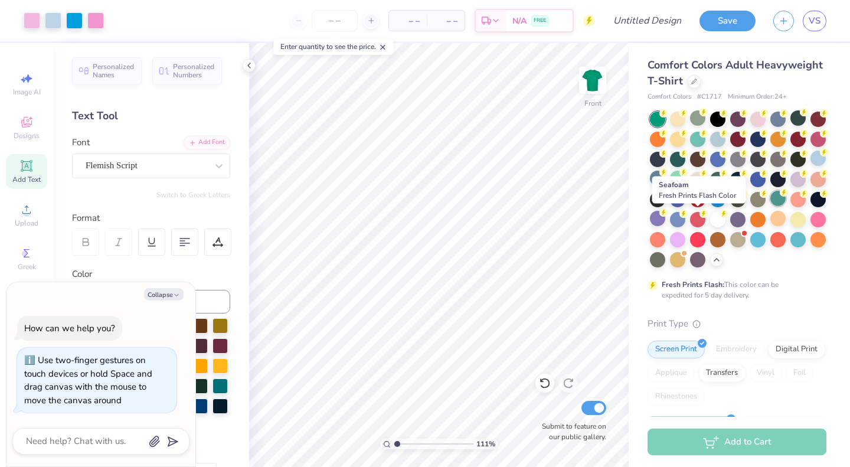
click at [770, 206] on div at bounding box center [777, 198] width 15 height 15
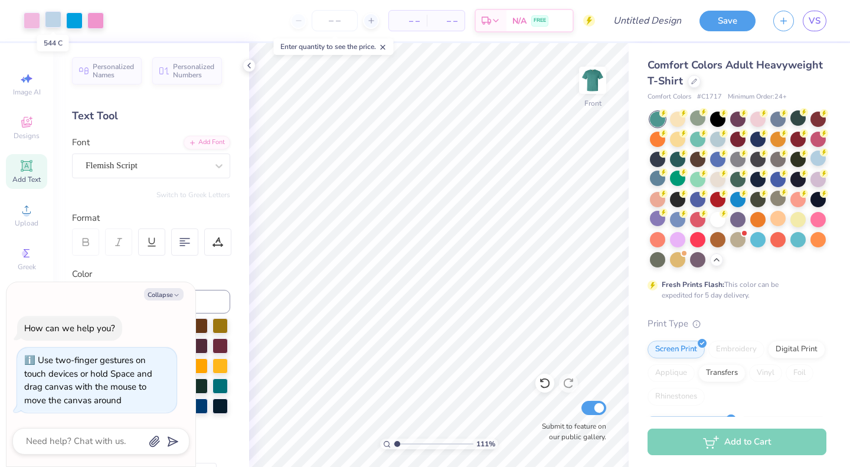
click at [56, 19] on div at bounding box center [53, 19] width 17 height 17
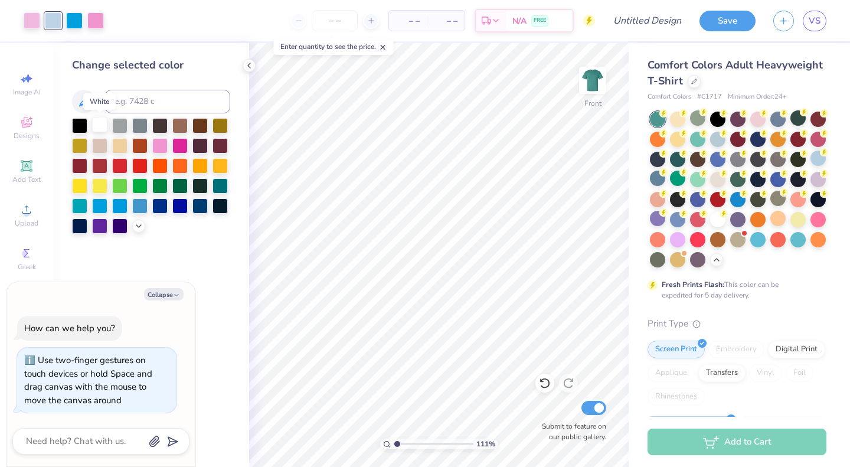
click at [103, 125] on div at bounding box center [99, 124] width 15 height 15
click at [80, 22] on div at bounding box center [74, 19] width 17 height 17
click at [139, 228] on icon at bounding box center [138, 224] width 9 height 9
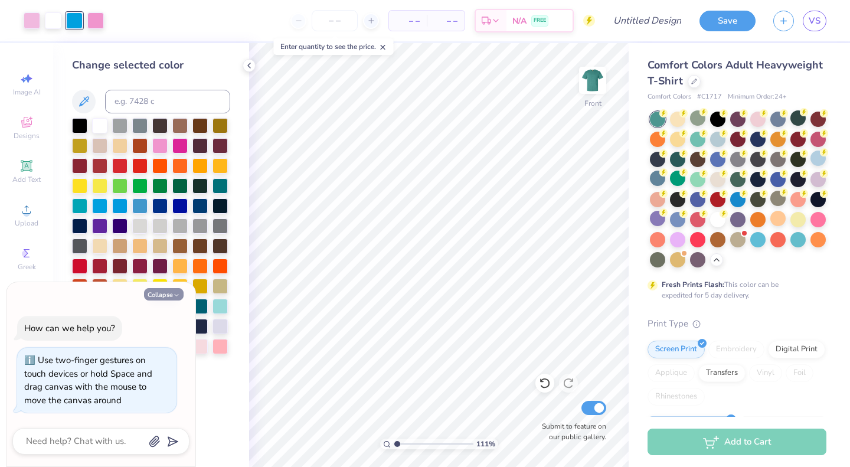
click at [155, 294] on button "Collapse" at bounding box center [164, 294] width 40 height 12
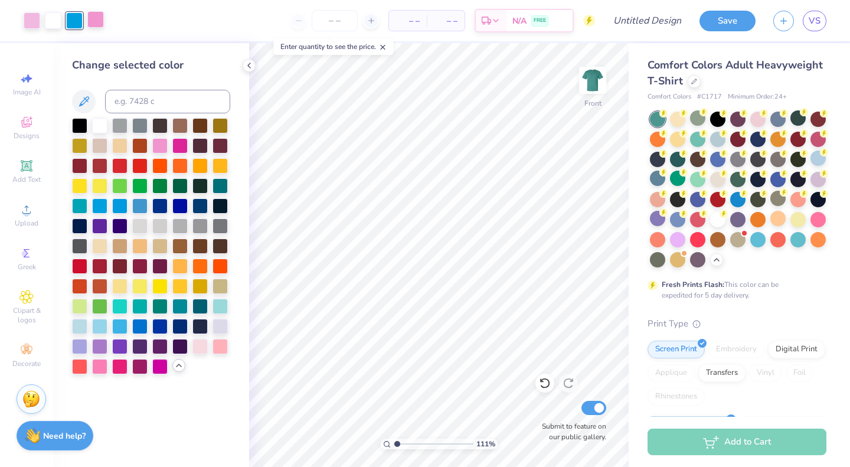
click at [97, 20] on div at bounding box center [95, 19] width 17 height 17
click at [160, 289] on div at bounding box center [159, 284] width 15 height 15
click at [34, 24] on div at bounding box center [32, 19] width 17 height 17
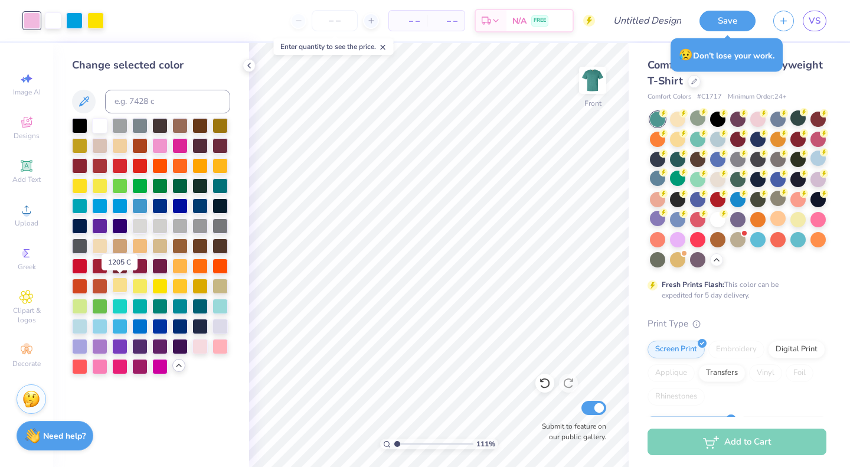
click at [122, 286] on div at bounding box center [119, 284] width 15 height 15
click at [70, 20] on div at bounding box center [74, 19] width 17 height 17
click at [121, 127] on div at bounding box center [119, 124] width 15 height 15
click at [84, 126] on div at bounding box center [79, 124] width 15 height 15
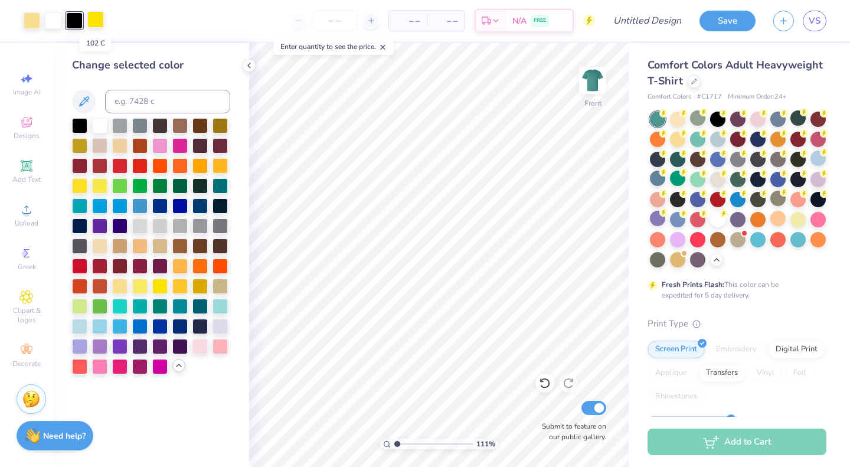
click at [99, 23] on div at bounding box center [95, 19] width 17 height 17
click at [97, 125] on div at bounding box center [99, 124] width 15 height 15
click at [685, 182] on div at bounding box center [677, 178] width 15 height 15
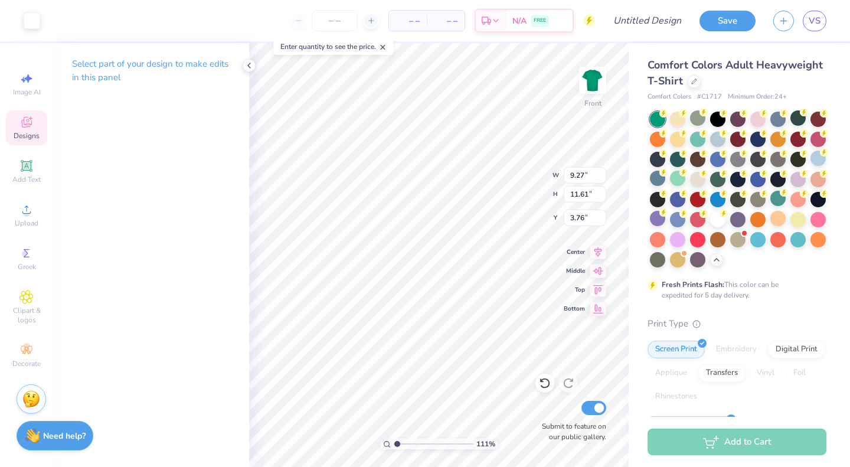
click at [178, 64] on p "Select part of your design to make edits in this panel" at bounding box center [151, 70] width 158 height 27
click at [244, 64] on icon at bounding box center [248, 65] width 9 height 9
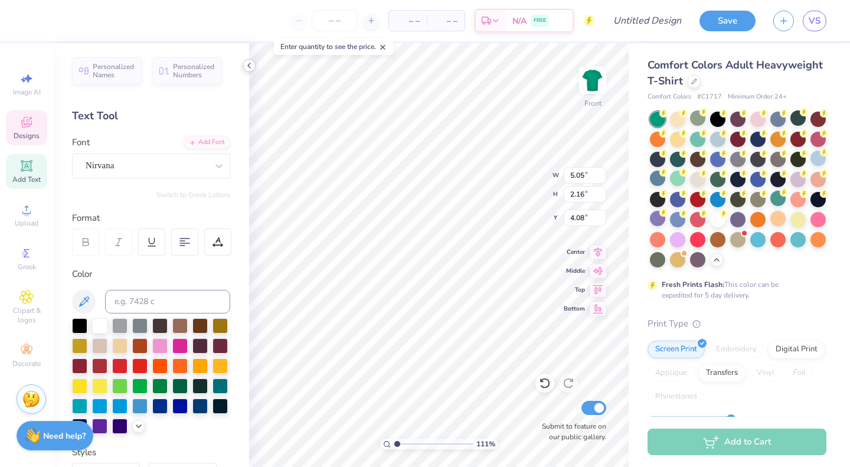
scroll to position [9, 1]
click at [341, 25] on input "number" at bounding box center [335, 20] width 46 height 21
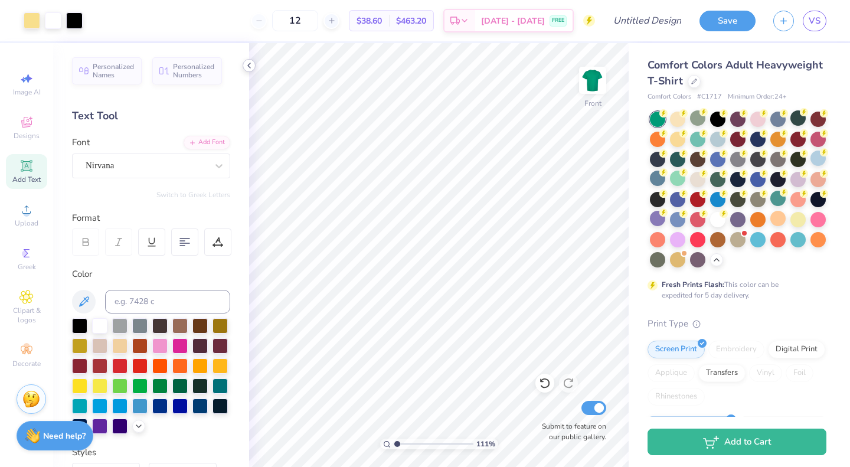
click at [248, 66] on polyline at bounding box center [249, 65] width 2 height 5
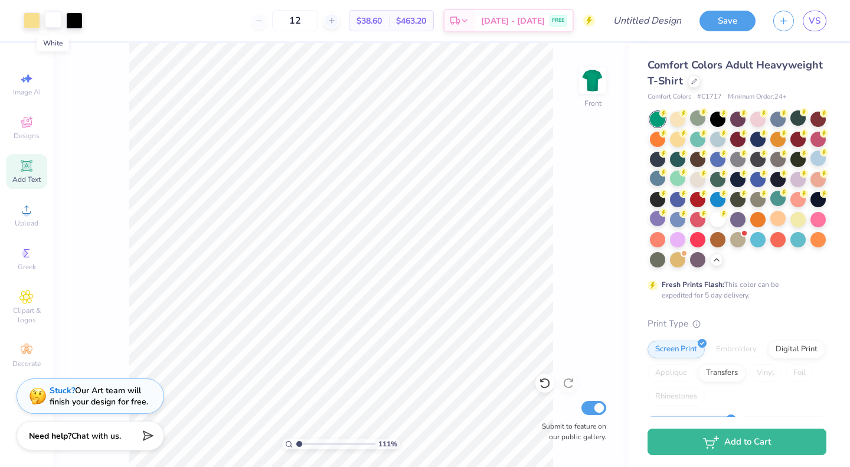
click at [54, 24] on div at bounding box center [53, 19] width 17 height 17
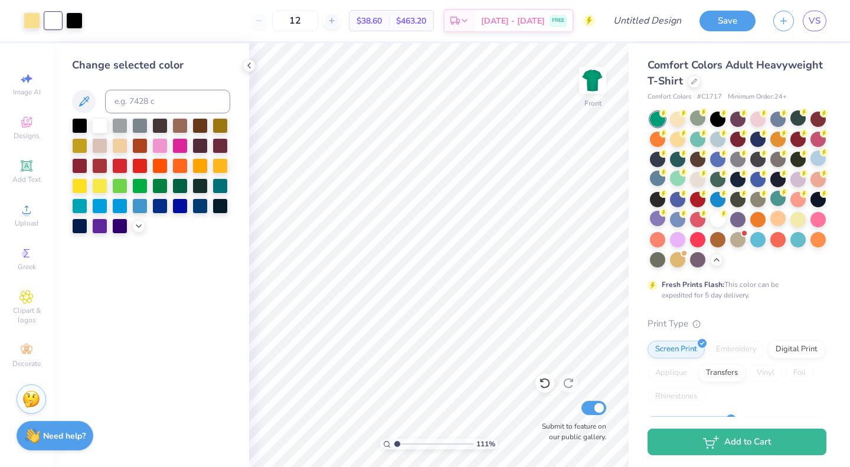
click at [142, 231] on div at bounding box center [151, 176] width 158 height 116
click at [141, 226] on icon at bounding box center [138, 224] width 9 height 9
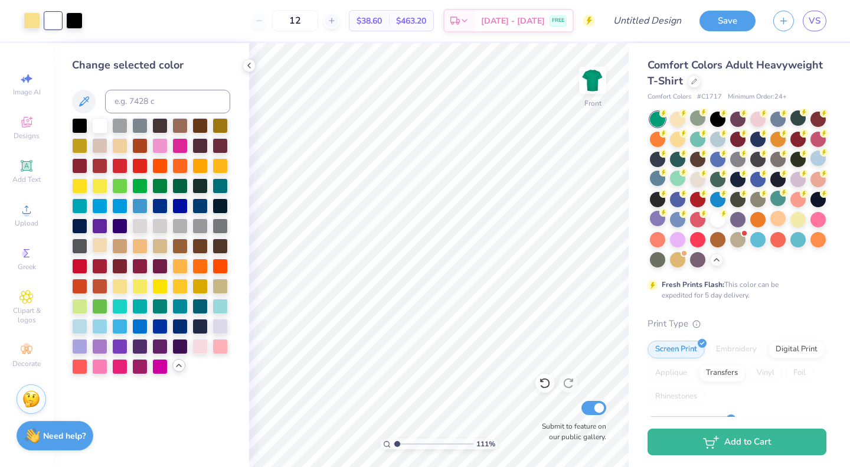
click at [103, 246] on div at bounding box center [99, 244] width 15 height 15
click at [117, 142] on div at bounding box center [119, 144] width 15 height 15
click at [102, 125] on div at bounding box center [99, 124] width 15 height 15
click at [221, 185] on div at bounding box center [220, 184] width 15 height 15
click at [219, 168] on div at bounding box center [220, 164] width 15 height 15
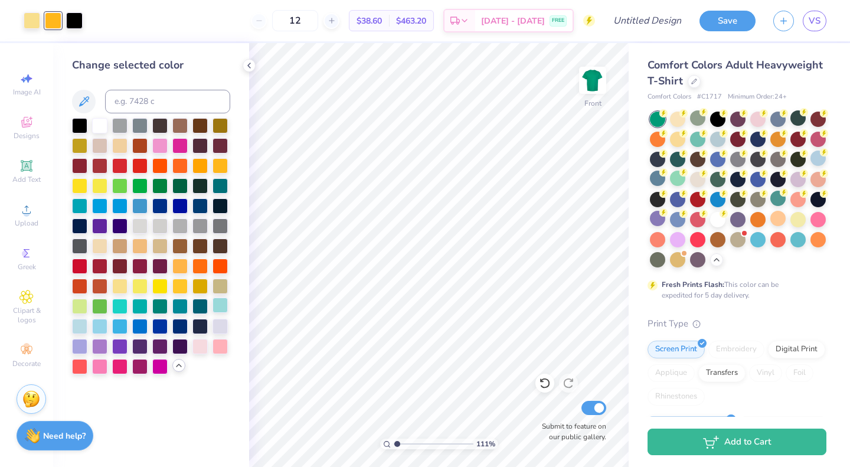
click at [221, 304] on div at bounding box center [220, 305] width 15 height 15
click at [102, 127] on div at bounding box center [99, 124] width 15 height 15
click at [76, 19] on div at bounding box center [74, 19] width 17 height 17
click at [30, 21] on div at bounding box center [32, 19] width 17 height 17
click at [80, 87] on div "Change selected color" at bounding box center [151, 215] width 158 height 317
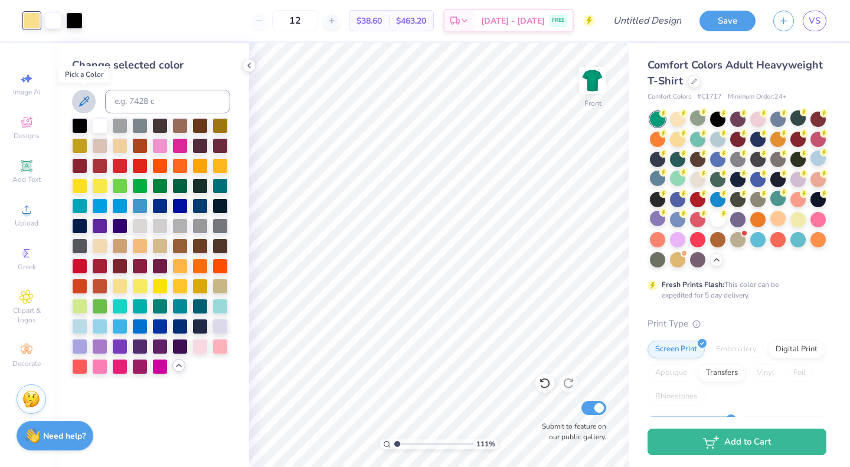
click at [80, 96] on icon at bounding box center [84, 101] width 14 height 14
click at [86, 103] on icon at bounding box center [84, 101] width 14 height 14
click at [82, 99] on icon at bounding box center [84, 101] width 14 height 14
drag, startPoint x: 90, startPoint y: 101, endPoint x: 141, endPoint y: 113, distance: 51.7
click at [141, 113] on div "Change selected color" at bounding box center [151, 215] width 158 height 317
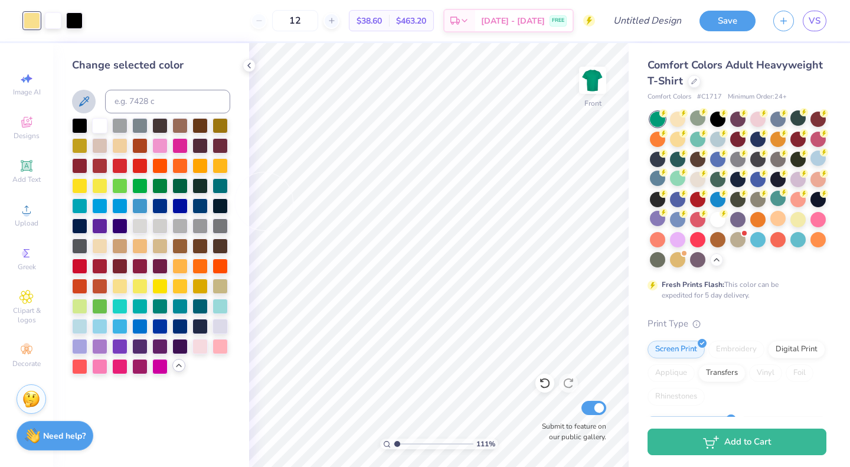
click at [91, 104] on button at bounding box center [84, 102] width 24 height 24
click at [248, 73] on div "Change selected color" at bounding box center [151, 255] width 196 height 424
click at [250, 67] on polyline at bounding box center [249, 65] width 2 height 5
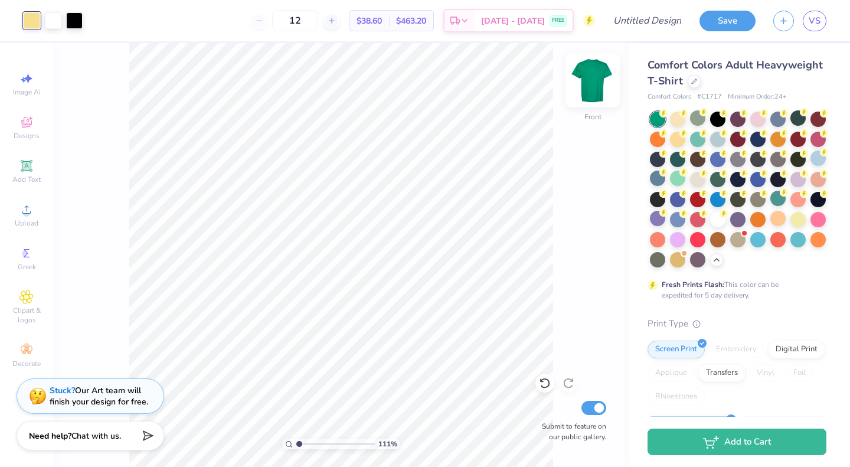
click at [592, 83] on img at bounding box center [592, 80] width 47 height 47
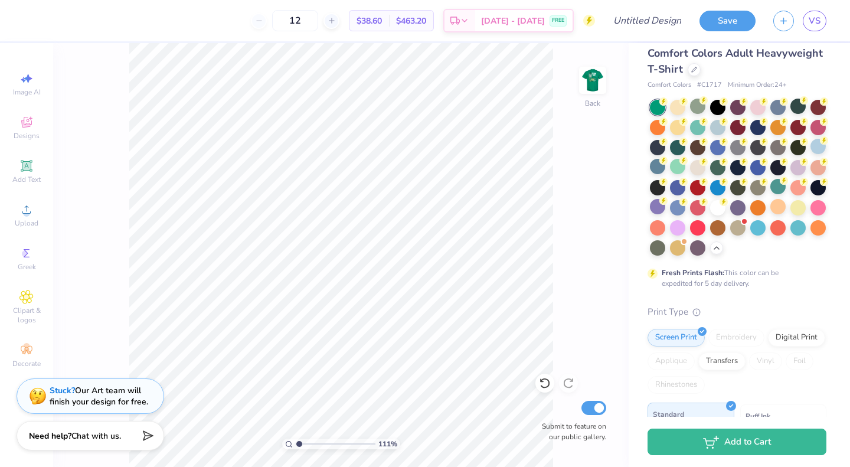
scroll to position [0, 0]
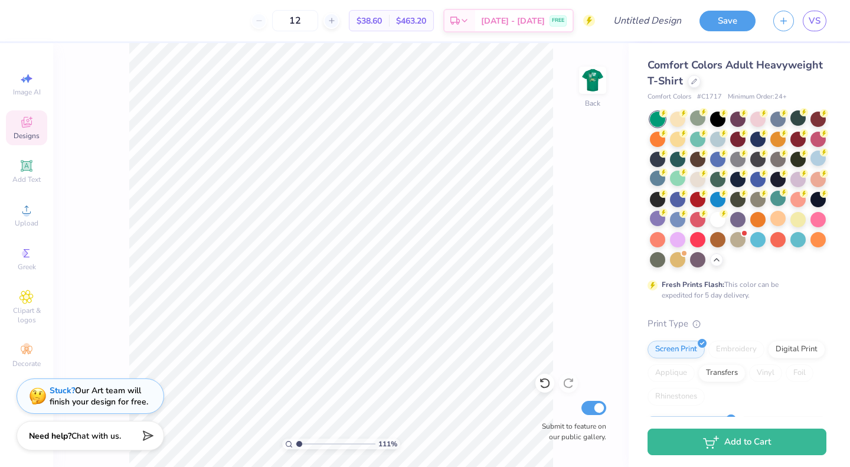
click at [28, 126] on icon at bounding box center [26, 124] width 9 height 8
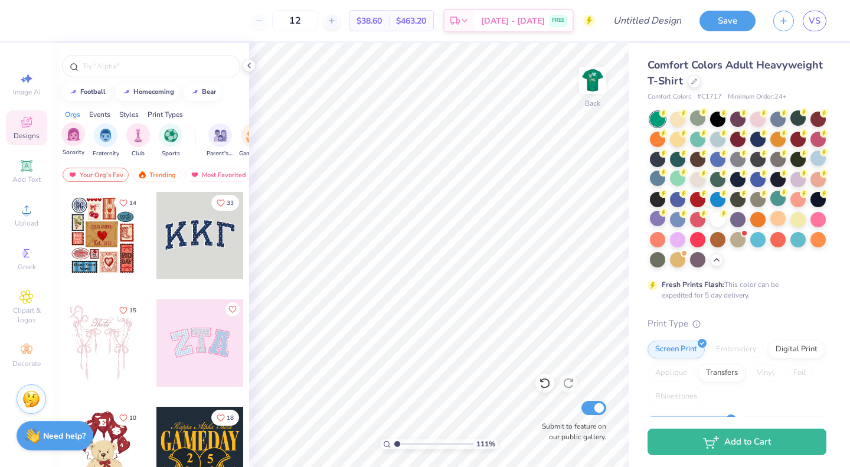
click at [63, 142] on div "Sorority" at bounding box center [73, 139] width 24 height 35
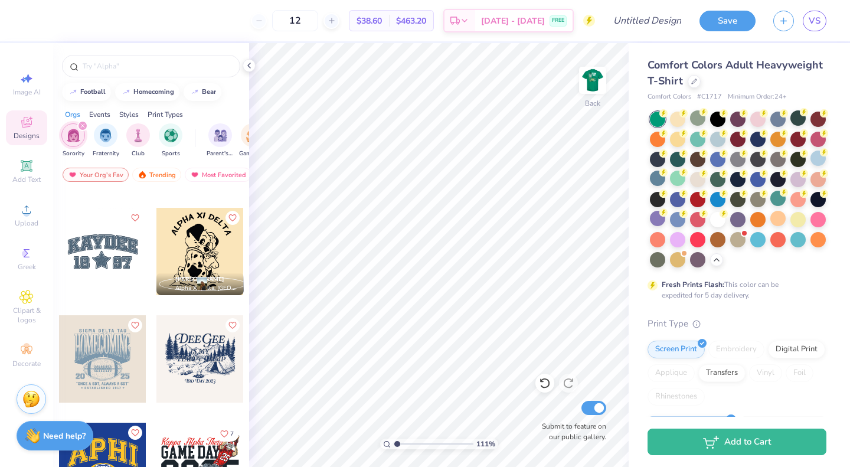
scroll to position [1704, 0]
click at [590, 77] on img at bounding box center [592, 80] width 47 height 47
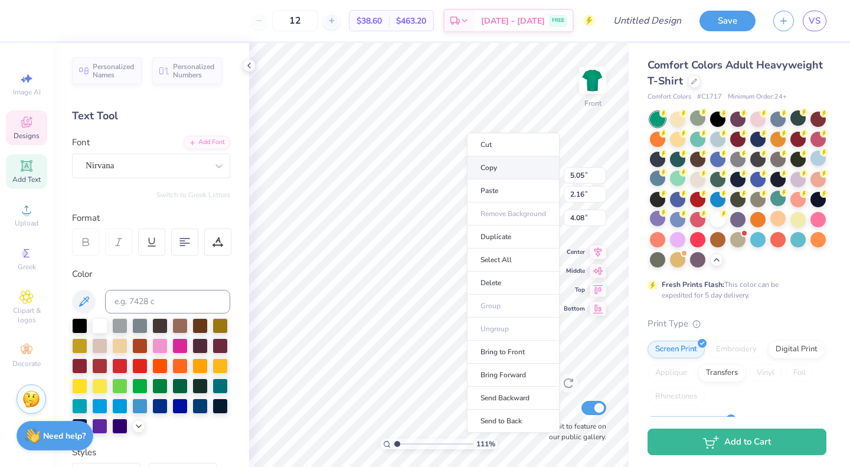
click at [490, 168] on li "Copy" at bounding box center [513, 167] width 93 height 23
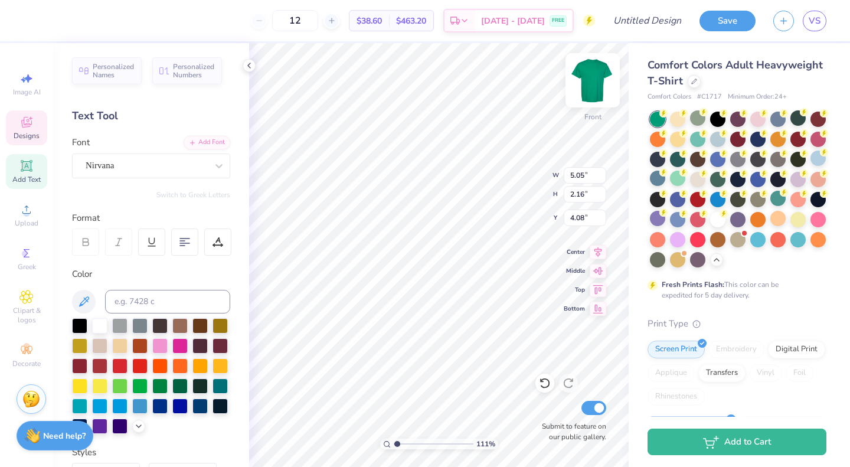
click at [586, 81] on img at bounding box center [592, 80] width 47 height 47
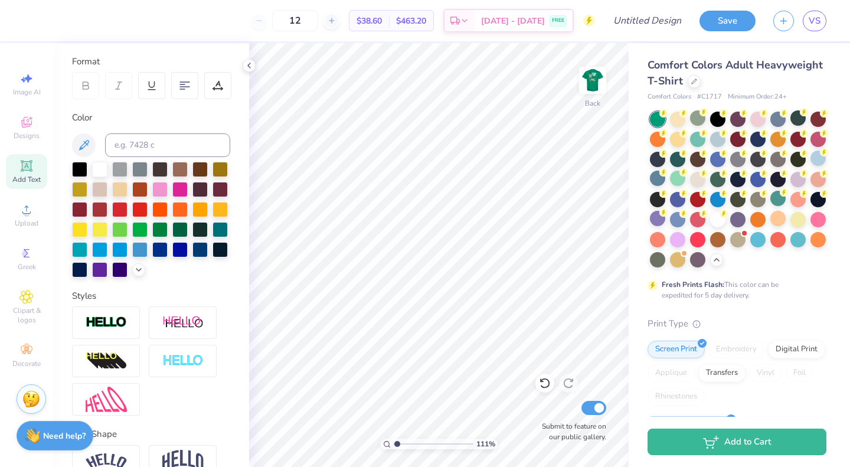
scroll to position [239, 0]
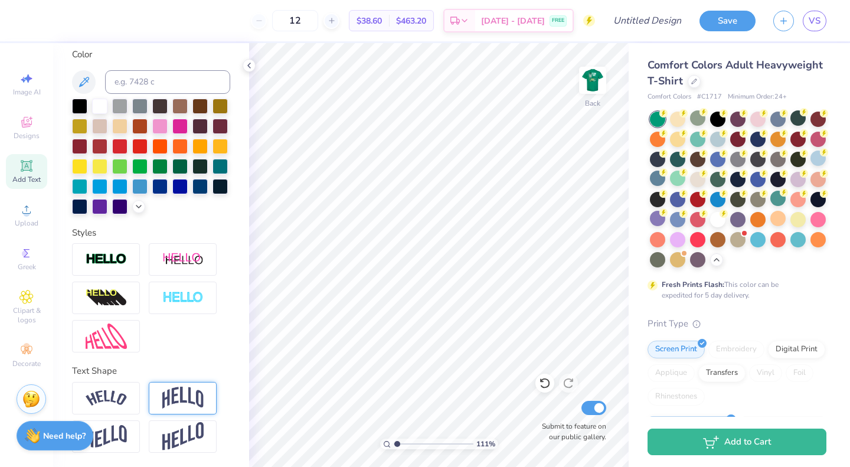
click at [165, 394] on img at bounding box center [182, 398] width 41 height 22
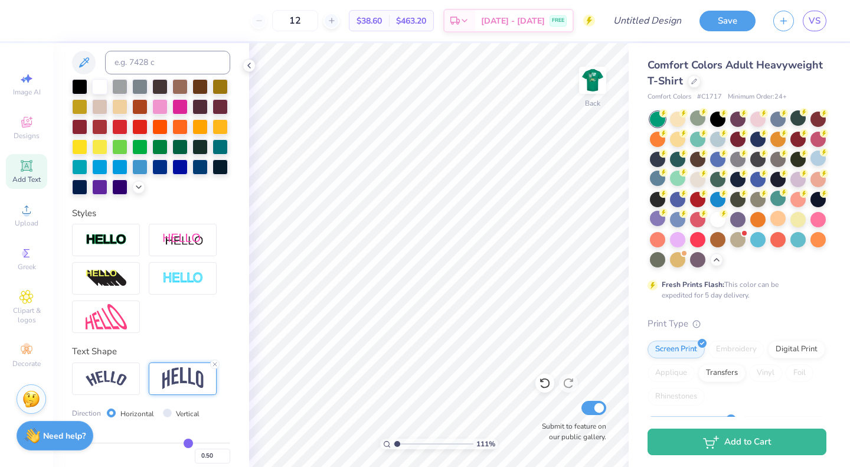
scroll to position [308, 0]
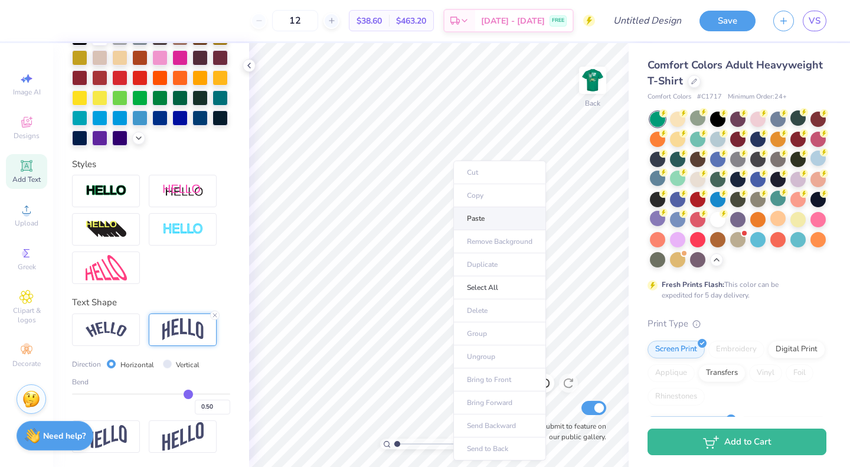
click at [481, 215] on li "Paste" at bounding box center [499, 218] width 93 height 23
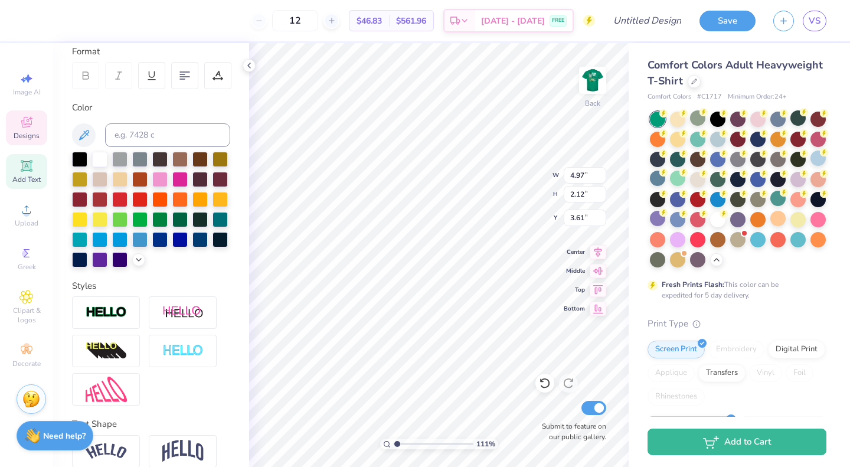
scroll to position [239, 0]
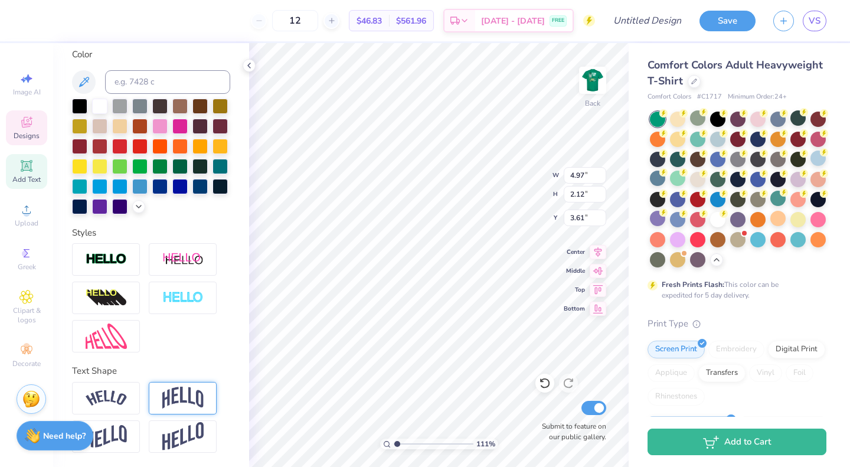
click at [174, 397] on img at bounding box center [182, 398] width 41 height 22
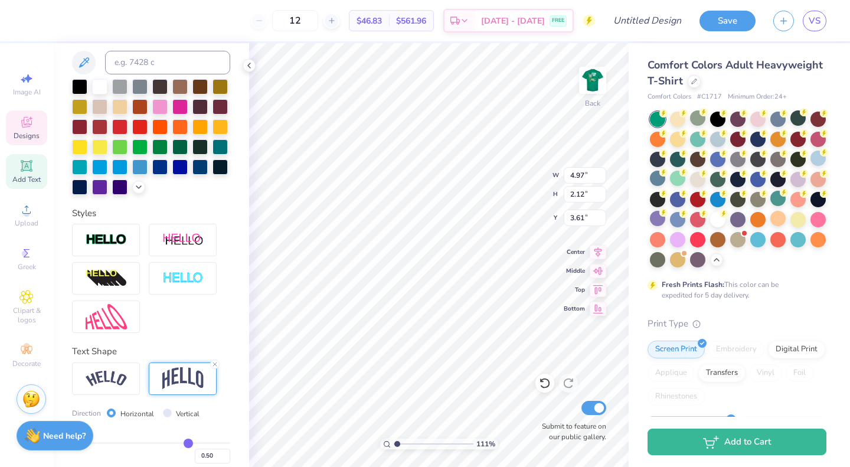
scroll to position [9, 2]
click at [195, 386] on div at bounding box center [183, 379] width 68 height 32
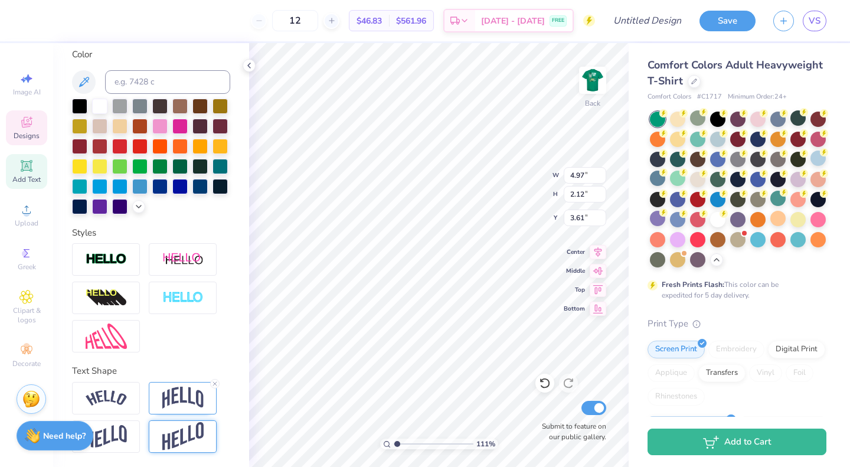
click at [177, 426] on img at bounding box center [182, 436] width 41 height 29
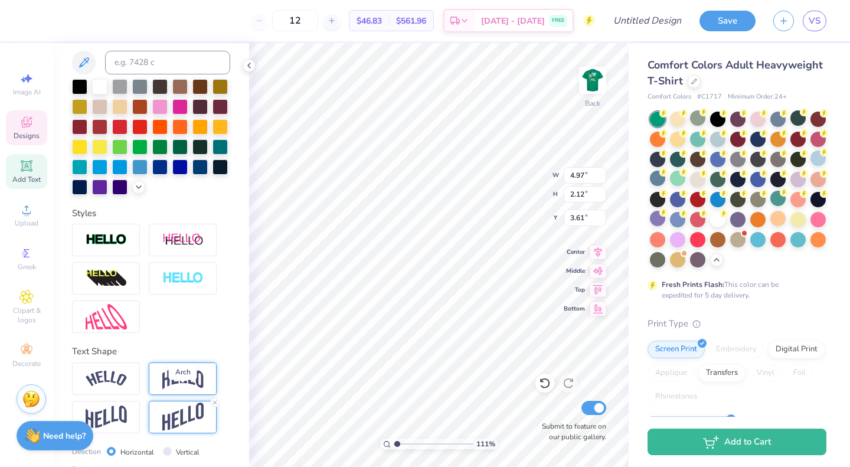
click at [185, 390] on img at bounding box center [182, 378] width 41 height 22
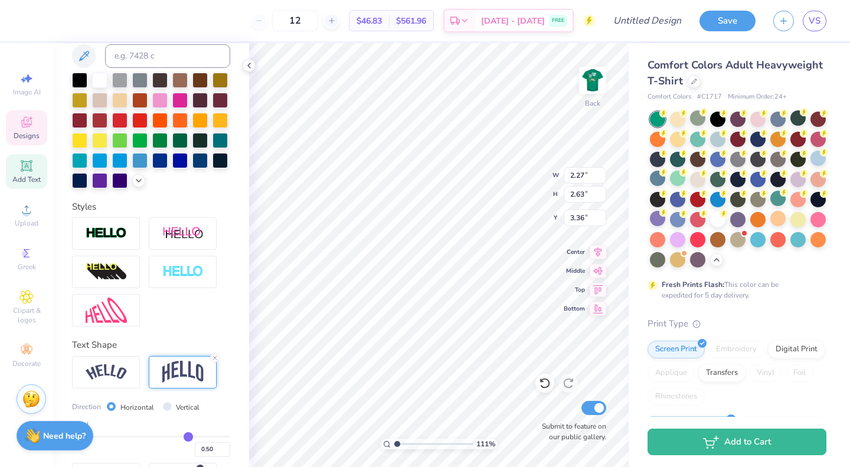
scroll to position [308, 0]
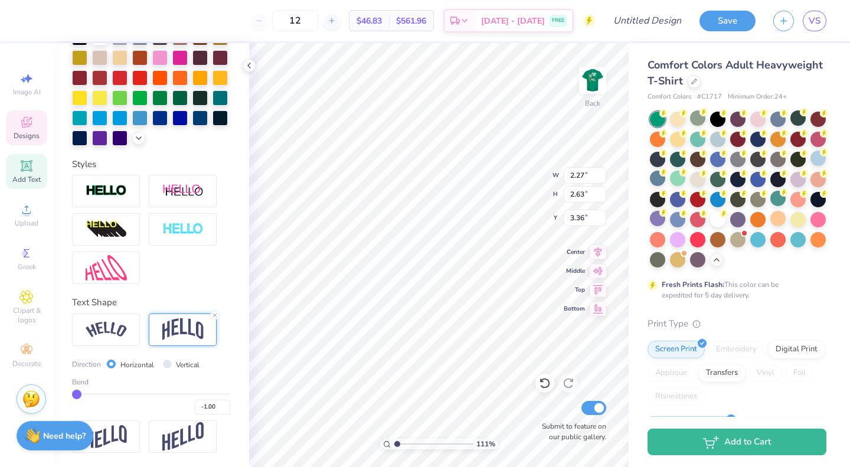
drag, startPoint x: 181, startPoint y: 392, endPoint x: 44, endPoint y: 390, distance: 136.4
click at [72, 393] on input "range" at bounding box center [151, 394] width 158 height 2
drag, startPoint x: 79, startPoint y: 394, endPoint x: 185, endPoint y: 394, distance: 106.3
click at [185, 394] on input "range" at bounding box center [151, 394] width 158 height 2
click at [171, 341] on div at bounding box center [183, 329] width 68 height 32
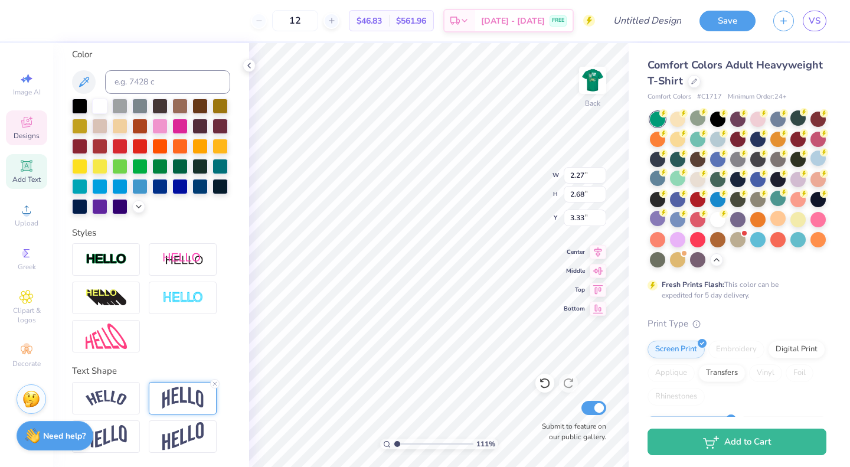
scroll to position [239, 0]
click at [214, 384] on icon at bounding box center [214, 383] width 7 height 7
click at [34, 254] on div "Greek" at bounding box center [26, 258] width 41 height 35
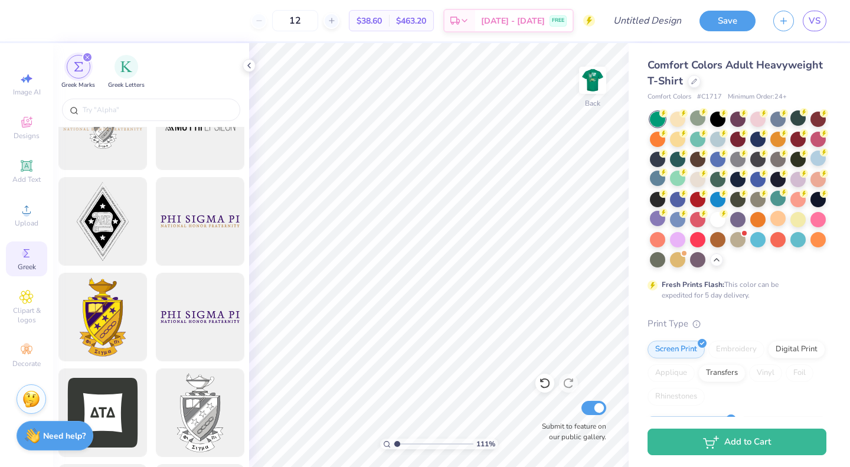
scroll to position [236, 0]
click at [126, 75] on div "filter for Greek Letters" at bounding box center [127, 66] width 24 height 24
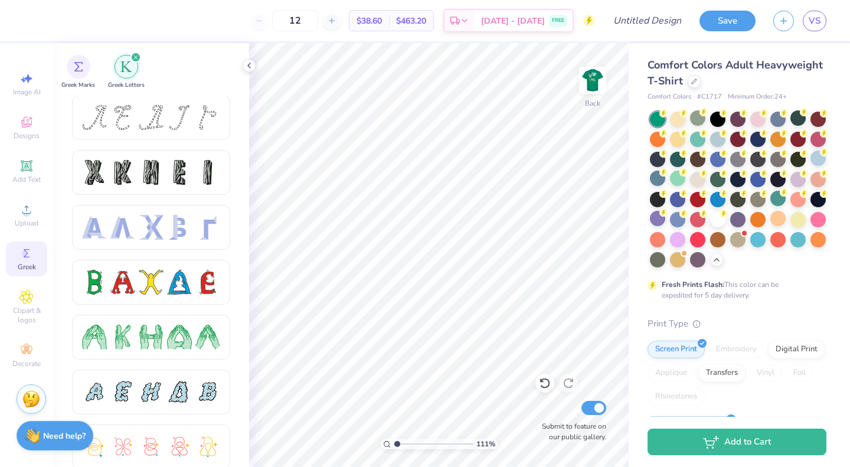
scroll to position [0, 0]
click at [111, 121] on div at bounding box center [122, 118] width 25 height 25
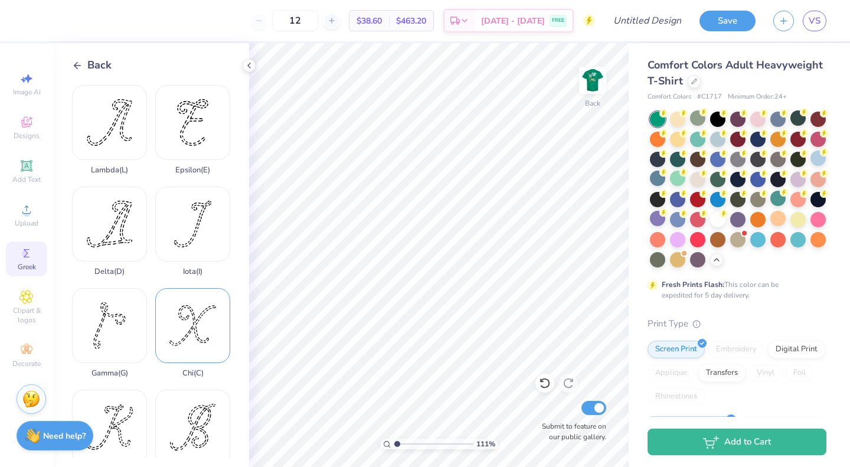
scroll to position [170, 0]
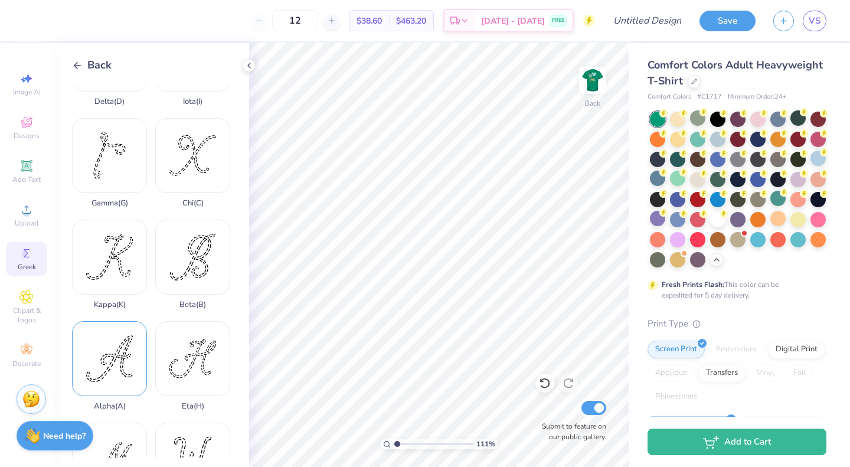
click at [119, 348] on div "Alpha ( A )" at bounding box center [109, 366] width 75 height 90
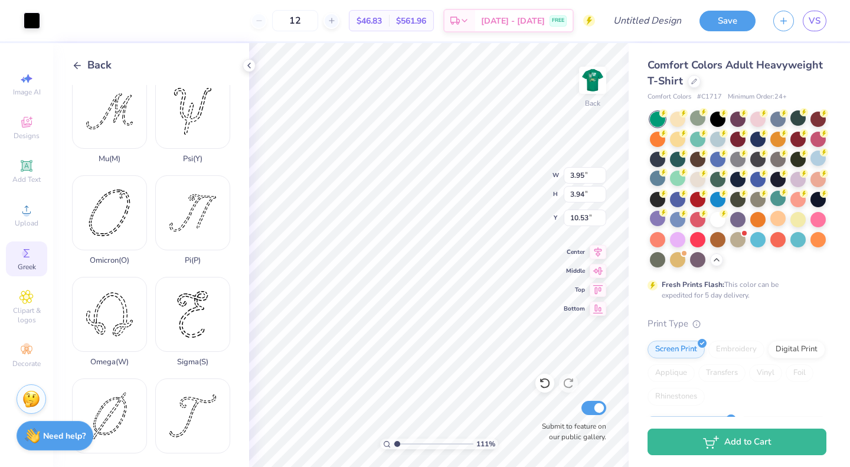
scroll to position [518, 0]
click at [180, 277] on div "Sigma ( S )" at bounding box center [192, 322] width 75 height 90
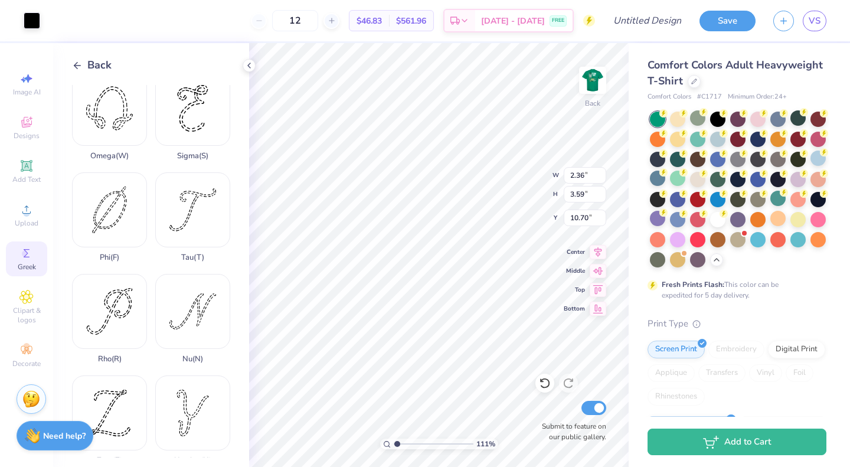
scroll to position [795, 0]
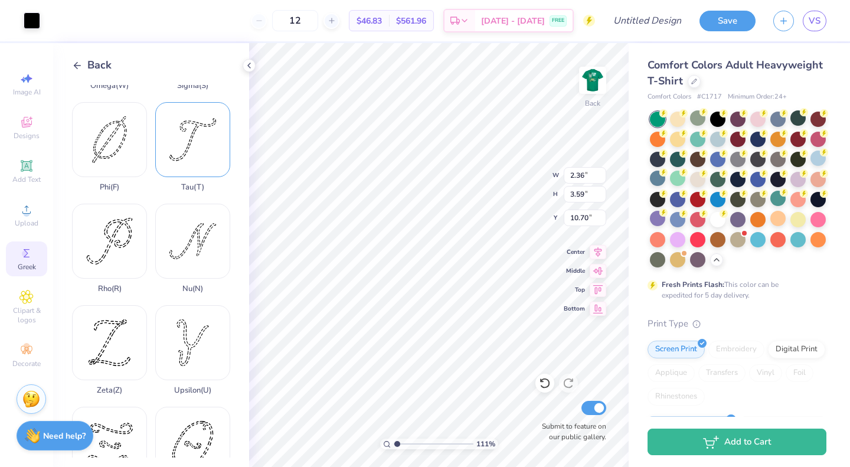
click at [188, 129] on div "Tau ( T )" at bounding box center [192, 147] width 75 height 90
click at [249, 68] on icon at bounding box center [248, 65] width 9 height 9
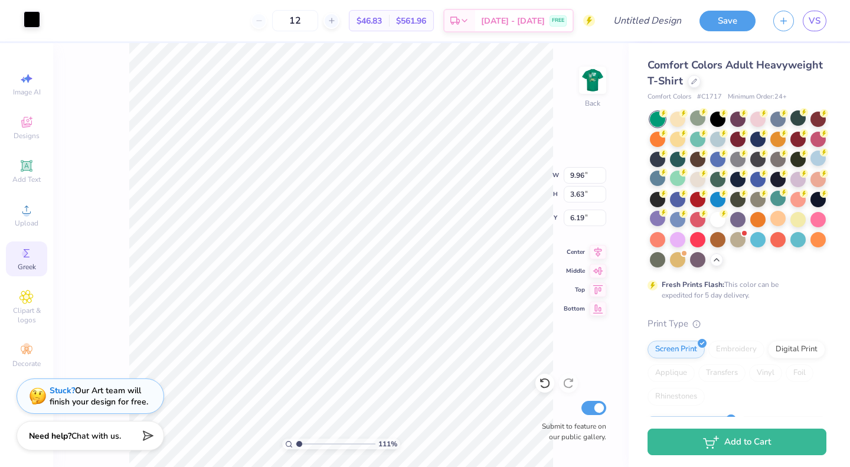
click at [36, 21] on div at bounding box center [32, 19] width 17 height 17
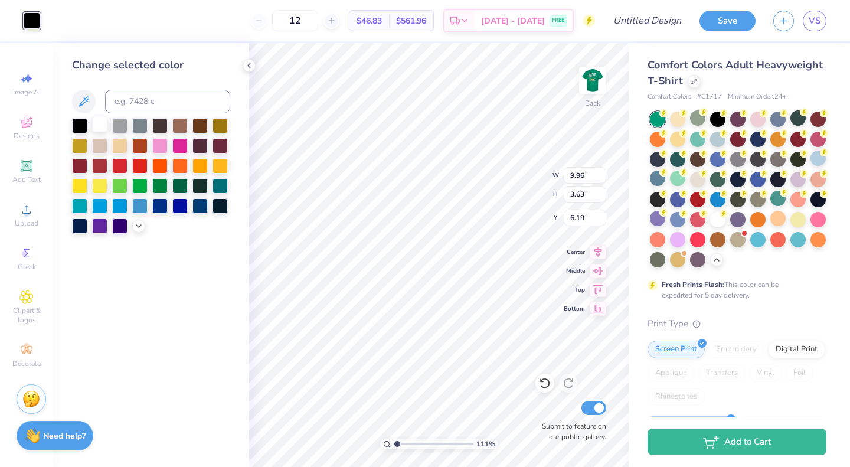
click at [99, 124] on div at bounding box center [99, 124] width 15 height 15
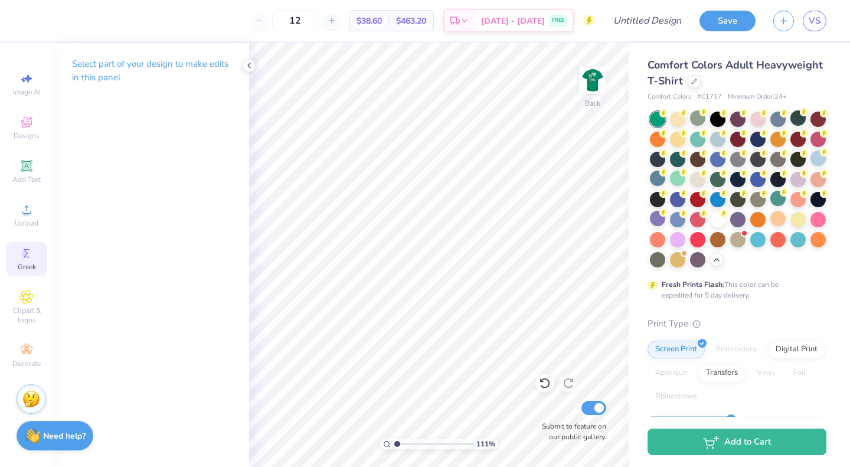
click at [34, 262] on div "Greek" at bounding box center [26, 258] width 41 height 35
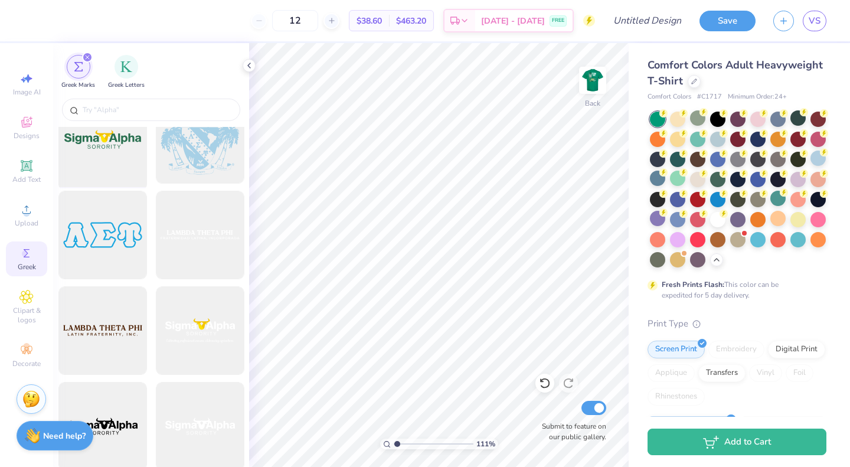
scroll to position [5389, 0]
click at [89, 110] on input "text" at bounding box center [156, 110] width 151 height 12
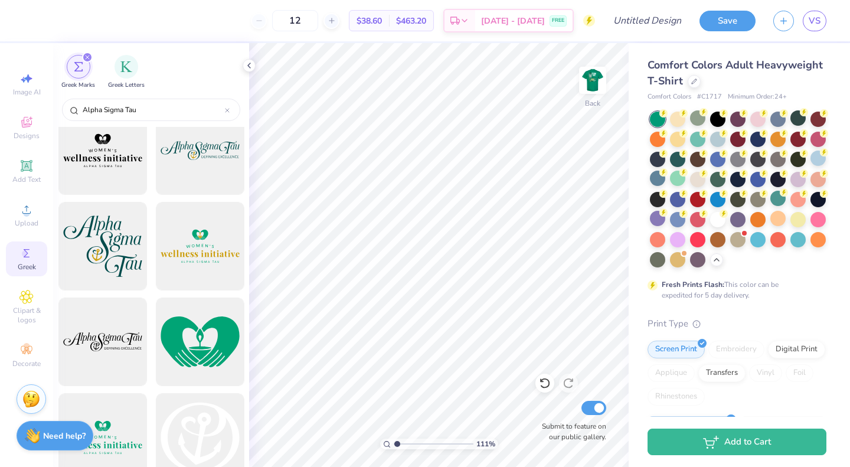
scroll to position [404, 0]
click at [185, 245] on div at bounding box center [199, 245] width 97 height 97
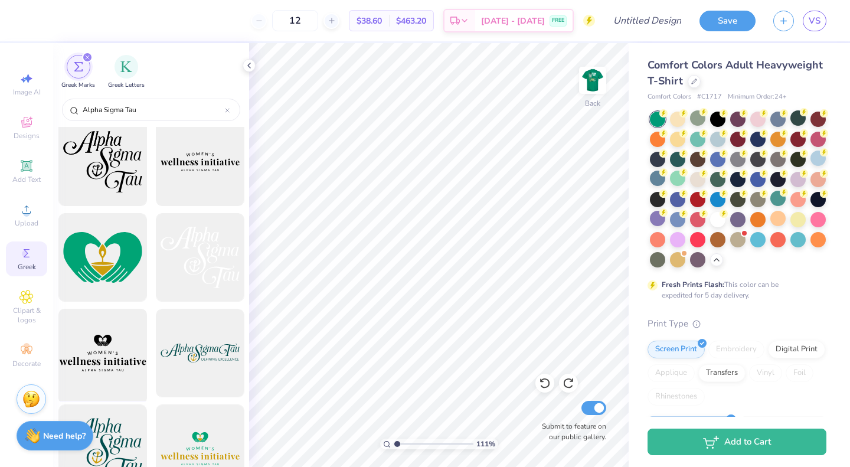
scroll to position [1, 0]
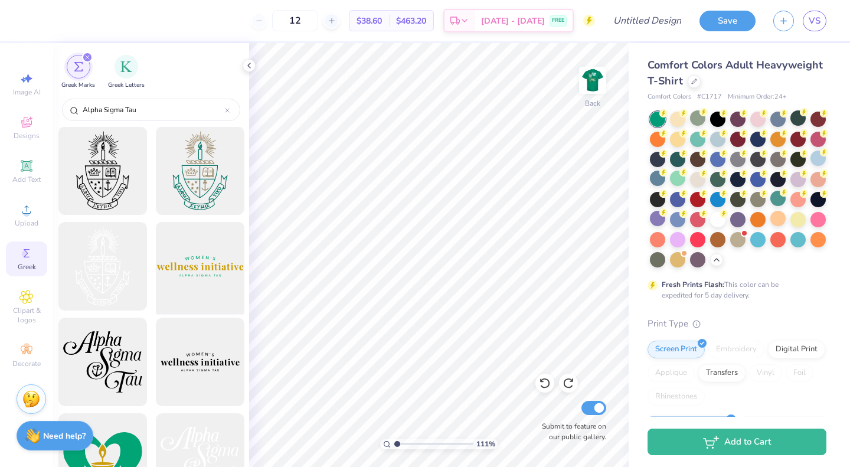
click at [207, 283] on div at bounding box center [199, 266] width 97 height 97
click at [59, 24] on div at bounding box center [53, 19] width 17 height 17
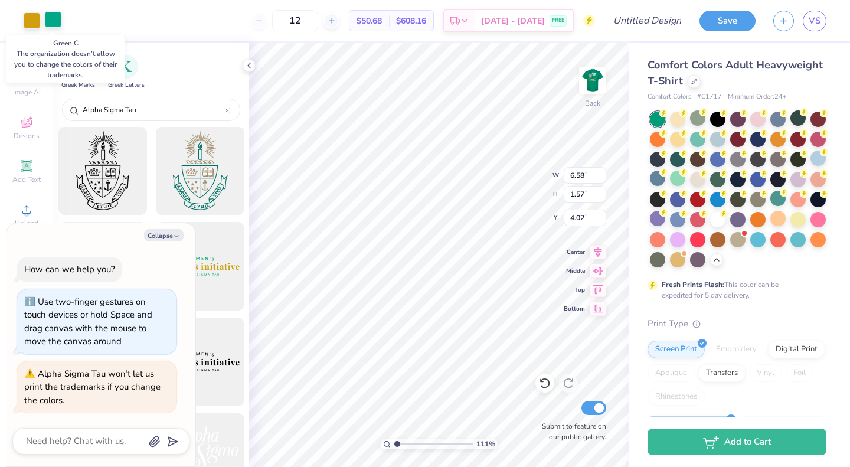
click at [53, 20] on div at bounding box center [53, 19] width 17 height 17
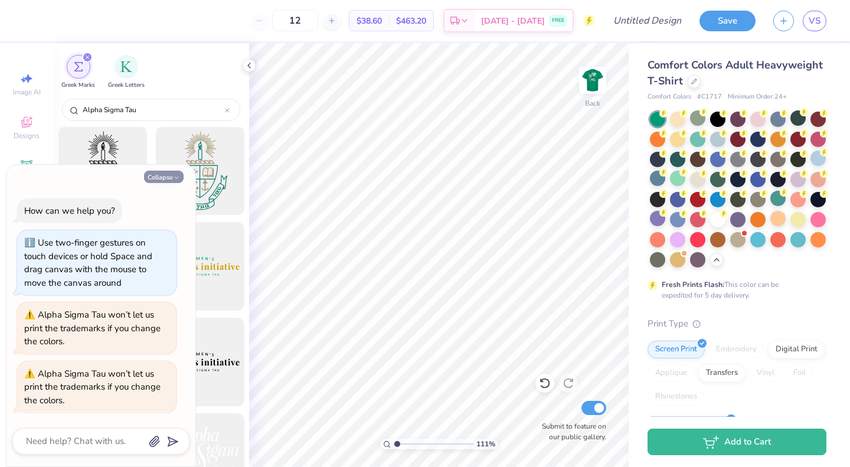
click at [174, 174] on button "Collapse" at bounding box center [164, 177] width 40 height 12
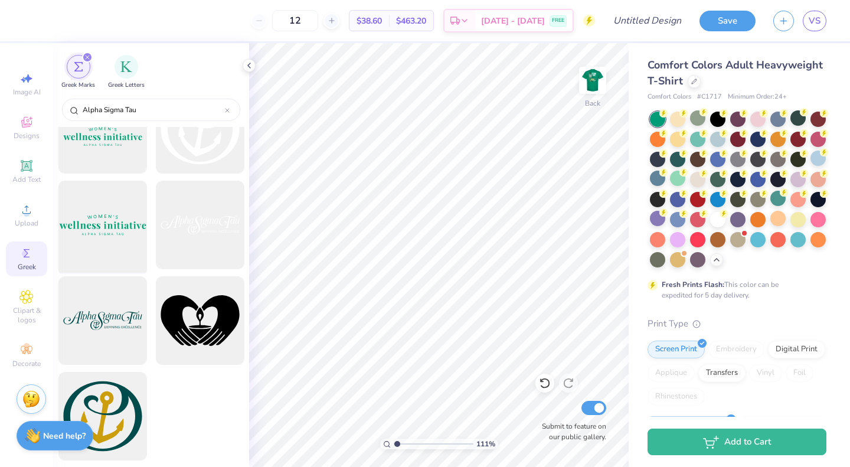
scroll to position [622, 0]
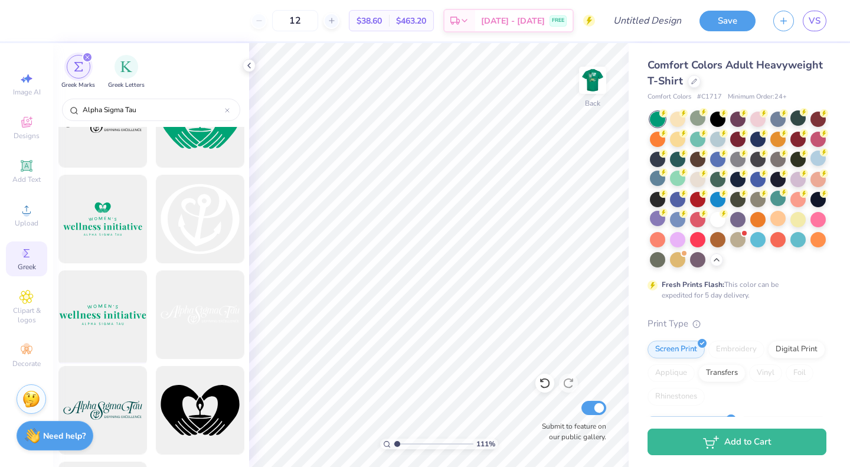
click at [102, 328] on div at bounding box center [102, 314] width 97 height 97
click at [34, 19] on div at bounding box center [32, 19] width 17 height 17
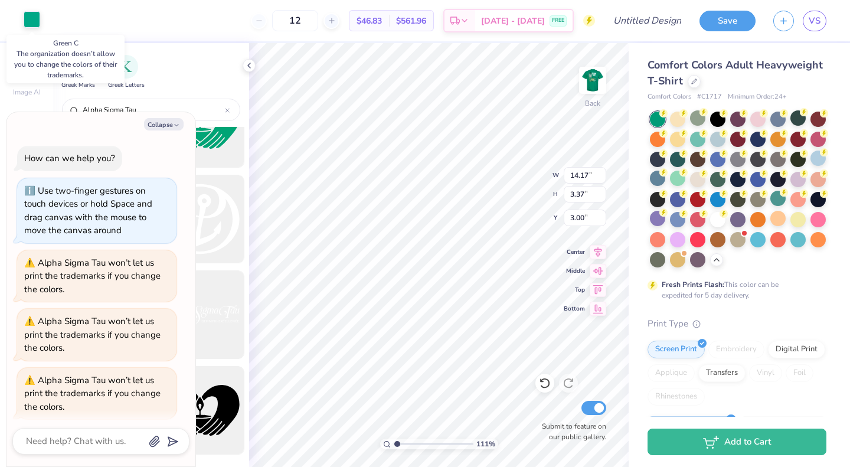
scroll to position [6, 0]
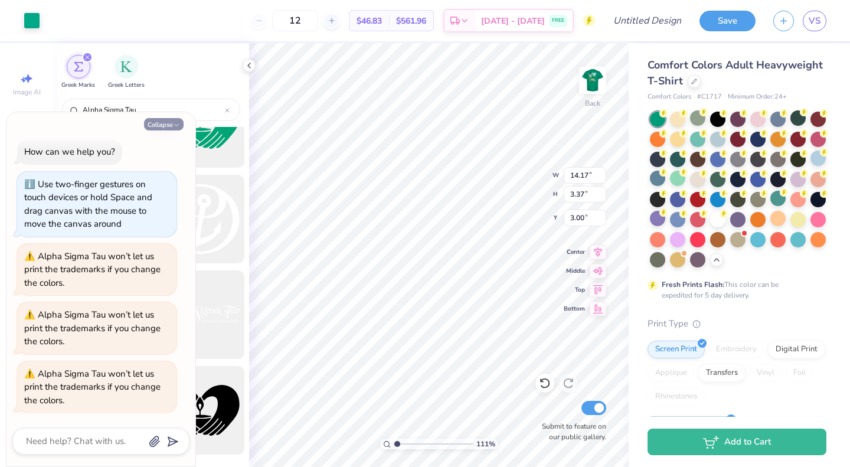
click at [166, 121] on button "Collapse" at bounding box center [164, 124] width 40 height 12
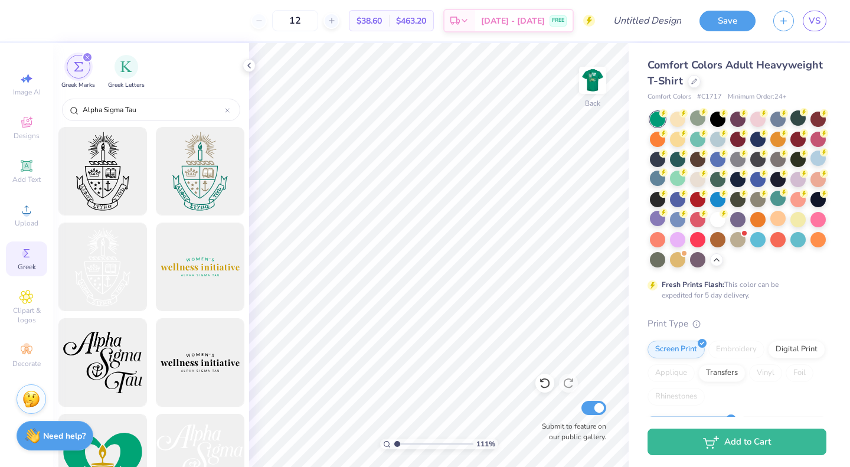
scroll to position [77, 0]
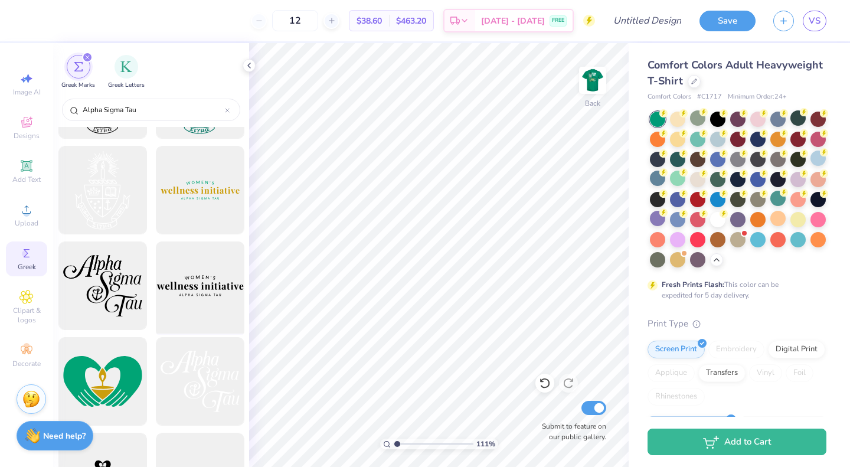
click at [181, 286] on div at bounding box center [199, 285] width 97 height 97
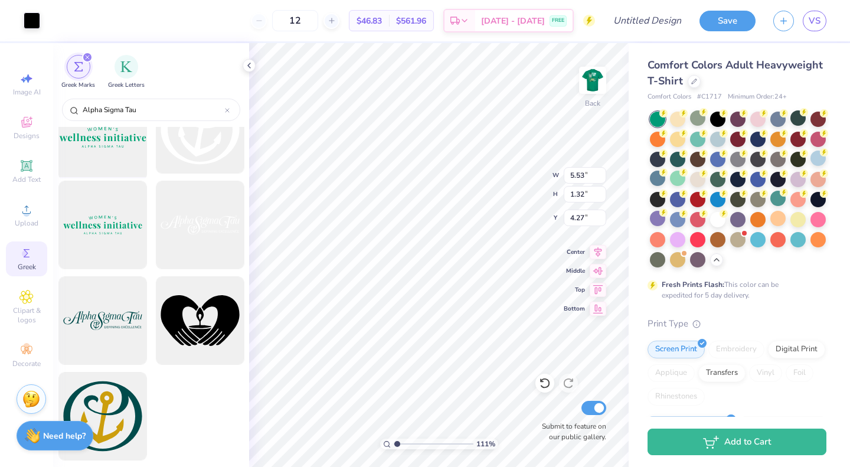
scroll to position [711, 0]
click at [596, 78] on img at bounding box center [592, 80] width 47 height 47
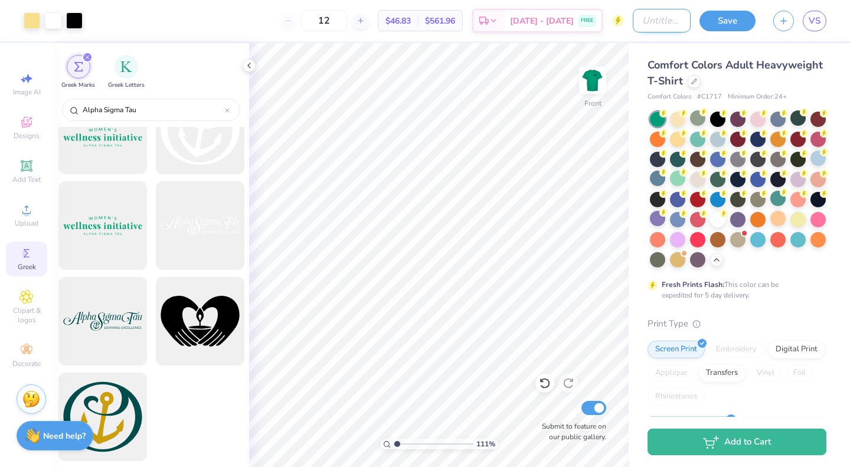
click at [650, 21] on input "Design Title" at bounding box center [662, 21] width 58 height 24
click at [589, 85] on img at bounding box center [592, 80] width 47 height 47
click at [717, 22] on button "Save" at bounding box center [728, 19] width 56 height 21
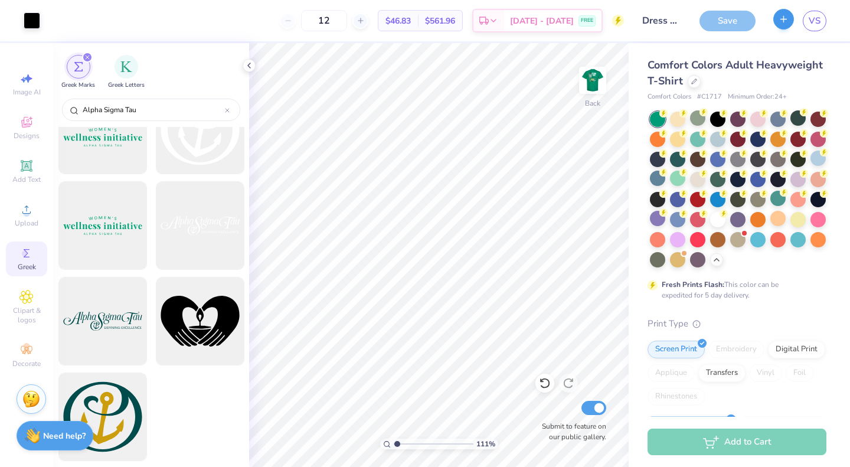
click at [780, 24] on icon "button" at bounding box center [784, 19] width 10 height 10
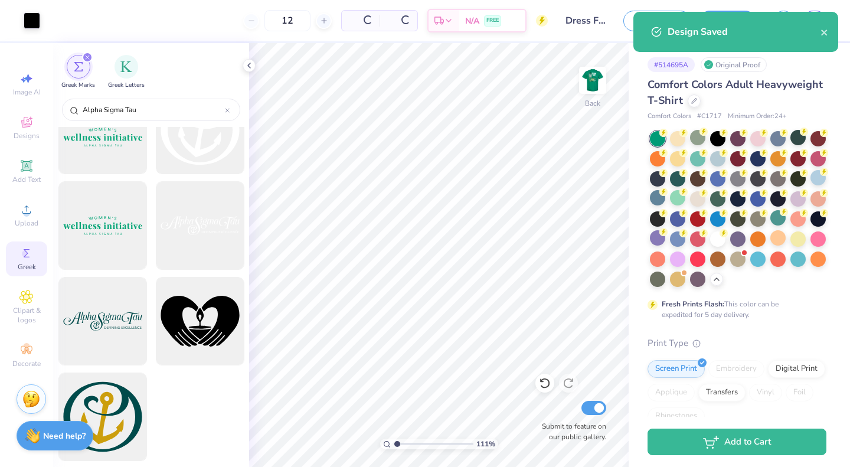
click at [727, 18] on div "Art colors 12 Per Item Total Est. Delivery N/A FREE Design Title Dress For succ…" at bounding box center [425, 233] width 850 height 467
click at [823, 32] on icon "close" at bounding box center [825, 32] width 8 height 9
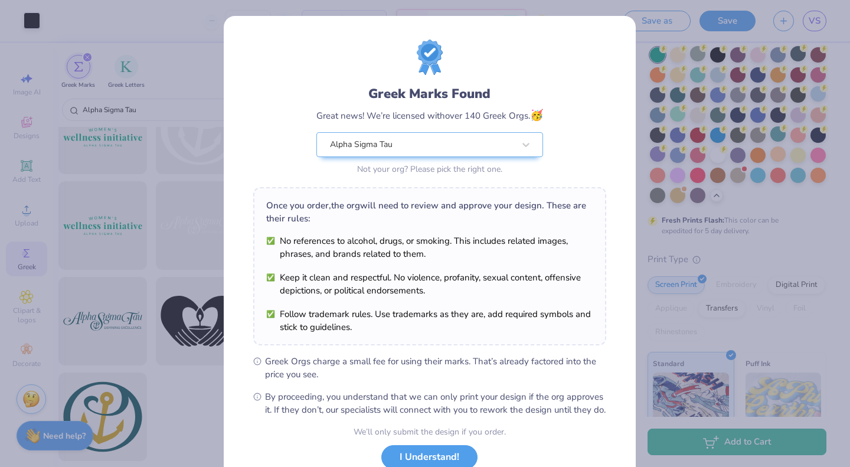
scroll to position [86, 0]
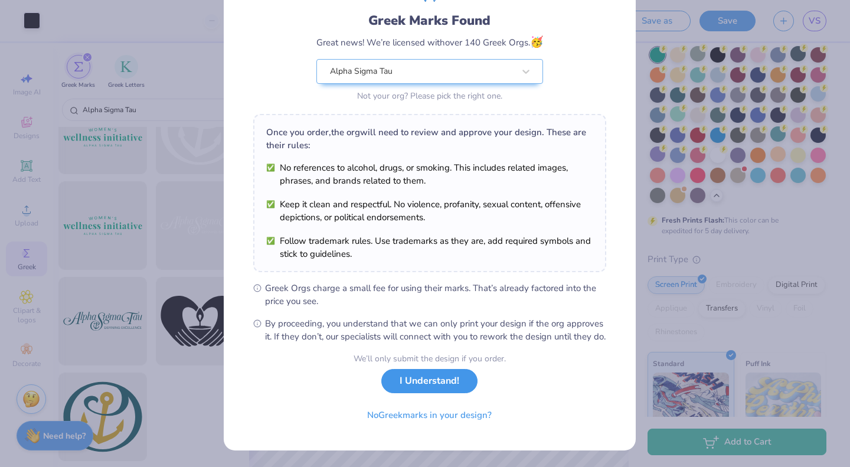
click at [420, 386] on button "I Understand!" at bounding box center [429, 381] width 96 height 24
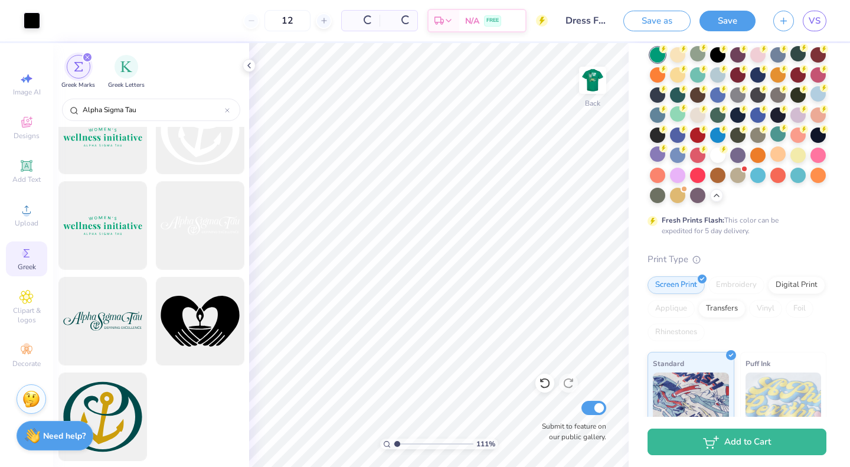
scroll to position [0, 0]
click at [24, 315] on span "Clipart & logos" at bounding box center [26, 315] width 41 height 19
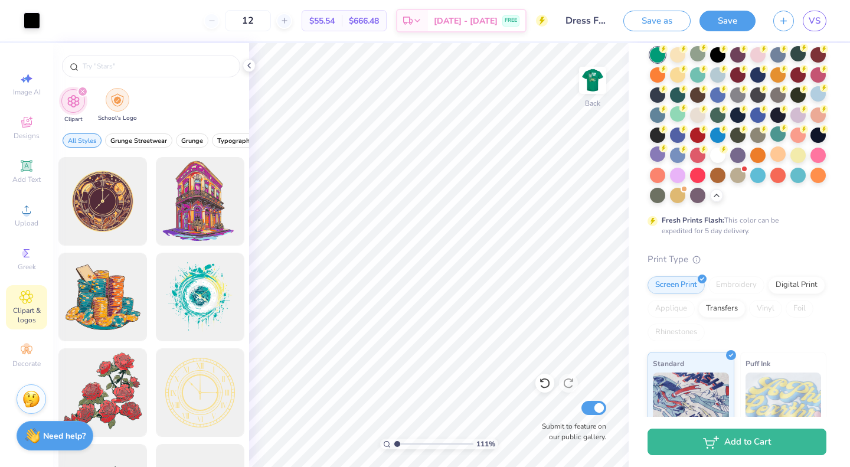
click at [109, 103] on div "filter for School's Logo" at bounding box center [118, 100] width 24 height 24
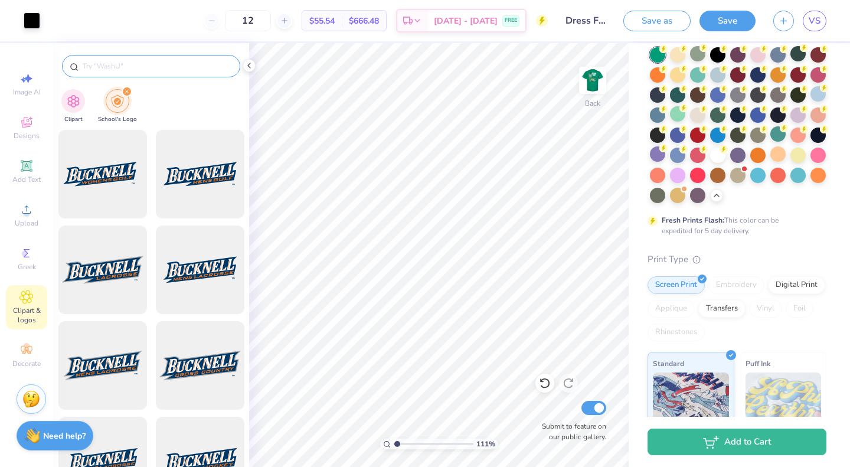
click at [99, 67] on input "text" at bounding box center [156, 66] width 151 height 12
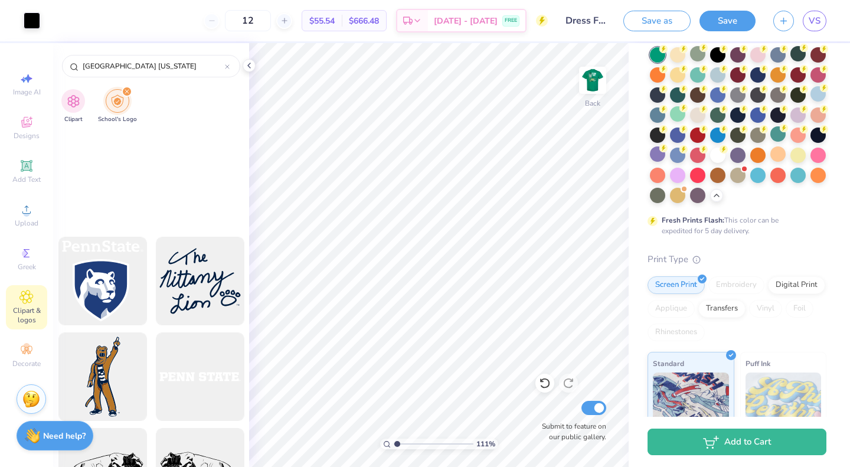
scroll to position [1862, 0]
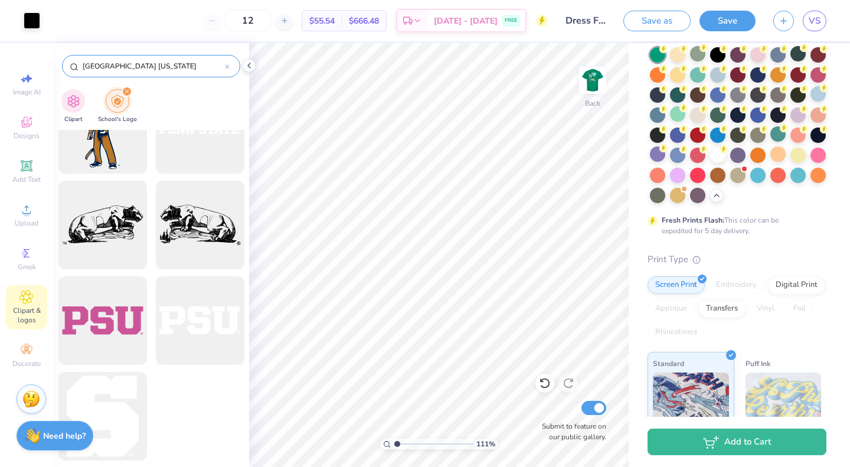
click at [123, 71] on input "[GEOGRAPHIC_DATA] [US_STATE]" at bounding box center [152, 66] width 143 height 12
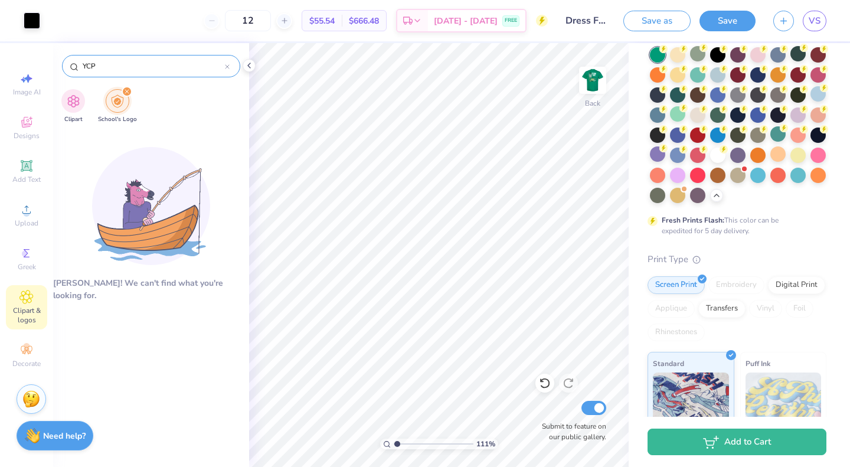
click at [233, 70] on div "YCP" at bounding box center [151, 66] width 178 height 22
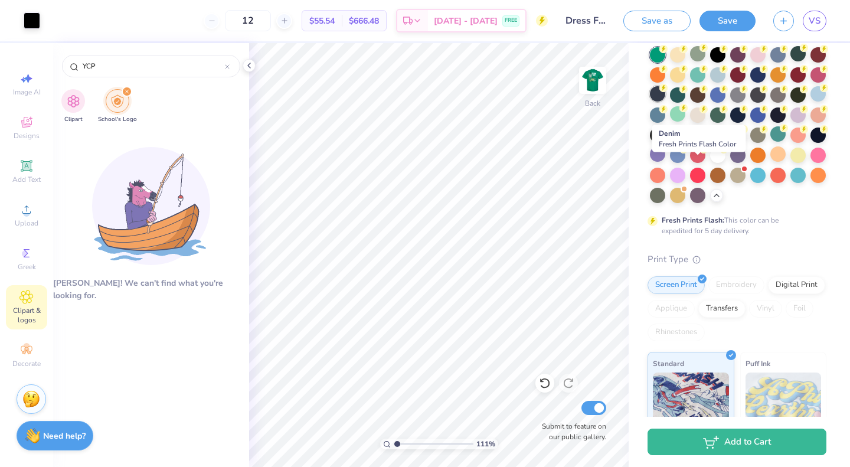
scroll to position [0, 0]
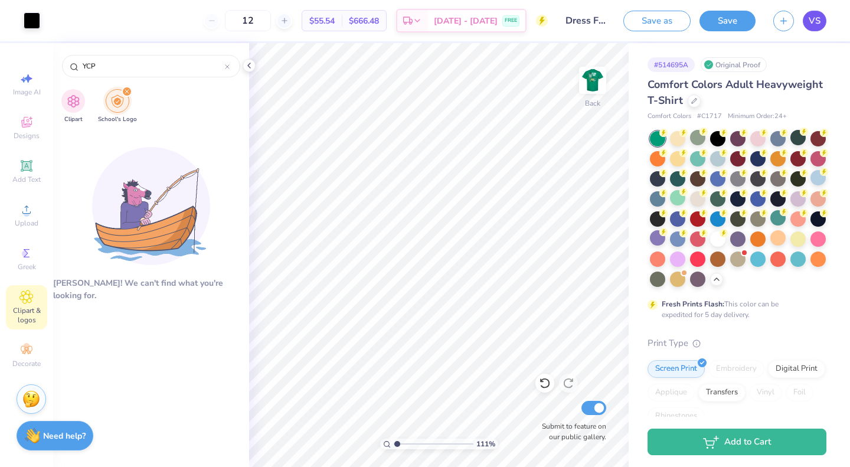
click at [817, 18] on span "VS" at bounding box center [815, 21] width 12 height 14
click at [250, 63] on icon at bounding box center [248, 65] width 9 height 9
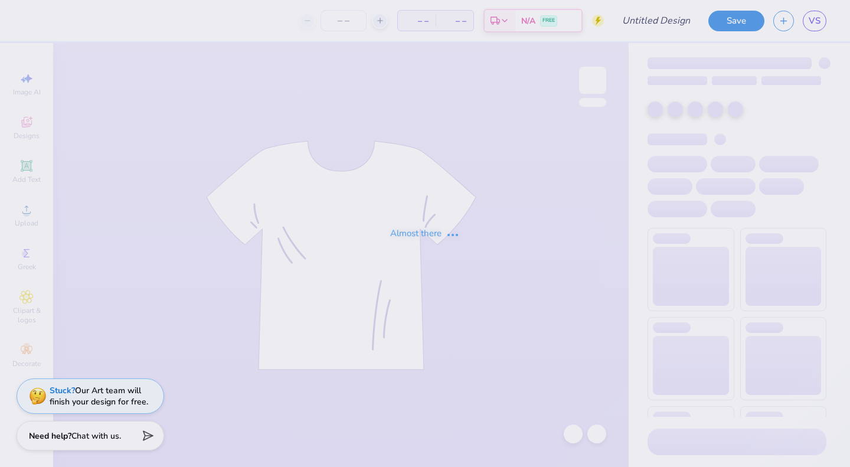
type input "Dress For success"
type input "30"
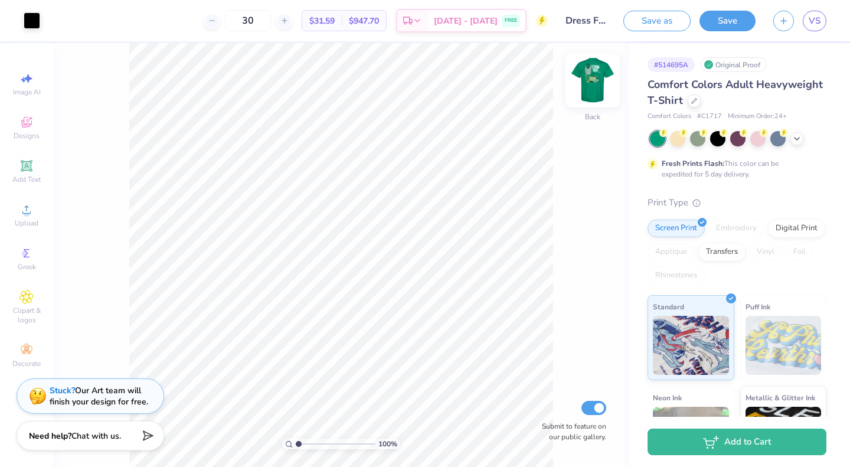
click at [590, 87] on img at bounding box center [592, 80] width 47 height 47
click at [592, 84] on img at bounding box center [592, 80] width 47 height 47
type input "1.0093478808873"
click at [271, 19] on input "30" at bounding box center [248, 20] width 46 height 21
type input "3"
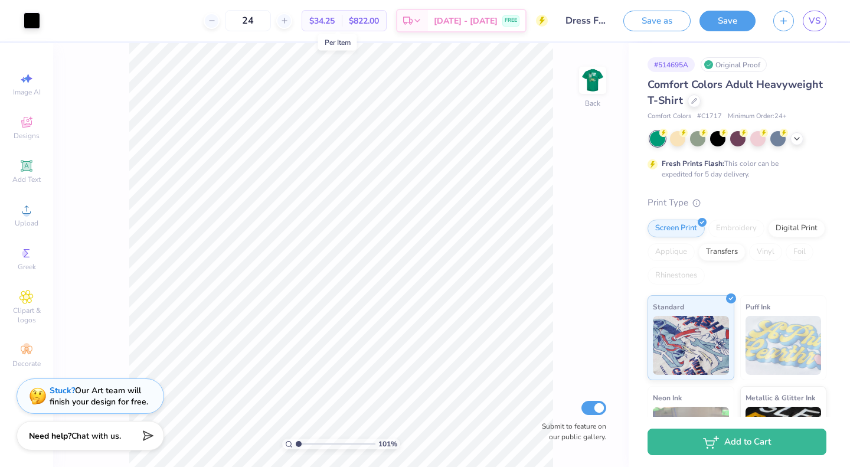
type input "24"
drag, startPoint x: 325, startPoint y: 21, endPoint x: 358, endPoint y: 22, distance: 33.1
click at [358, 22] on div "$34.25 Per Item $822.00 Total" at bounding box center [344, 20] width 85 height 21
click at [365, 43] on div "Art colors 24 $34.25 Per Item $822.00 Total Est. Delivery Sep 15 - 18 FREE Desi…" at bounding box center [425, 233] width 850 height 467
drag, startPoint x: 325, startPoint y: 21, endPoint x: 352, endPoint y: 22, distance: 26.6
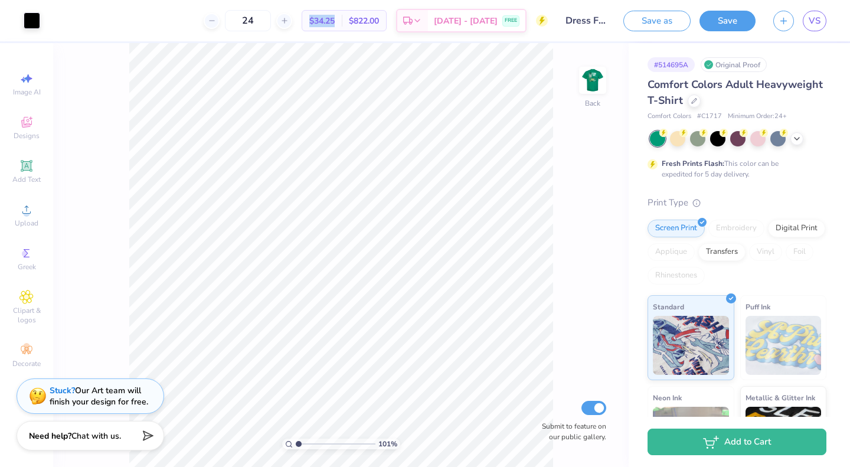
click at [342, 22] on div "$34.25 Per Item" at bounding box center [322, 21] width 40 height 20
drag, startPoint x: 301, startPoint y: 442, endPoint x: 250, endPoint y: 439, distance: 51.5
type input "1"
click at [296, 439] on input "range" at bounding box center [336, 444] width 80 height 11
click at [602, 77] on img at bounding box center [592, 80] width 47 height 47
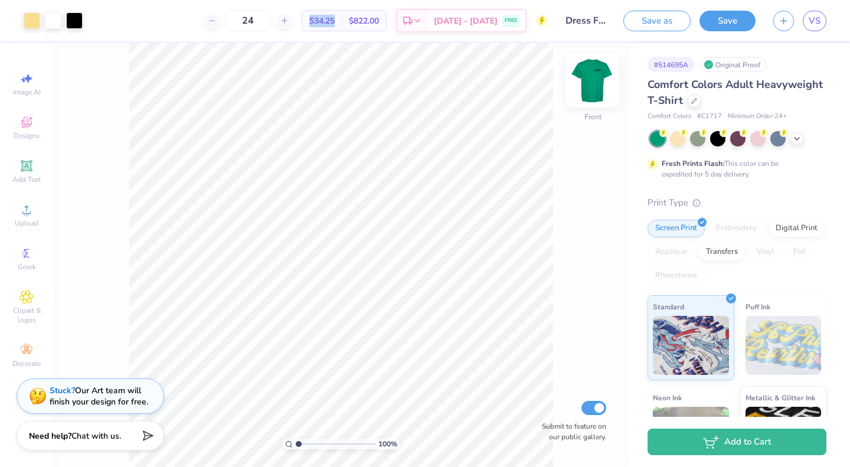
click at [586, 81] on img at bounding box center [592, 80] width 47 height 47
